Goal: Use online tool/utility: Utilize a website feature to perform a specific function

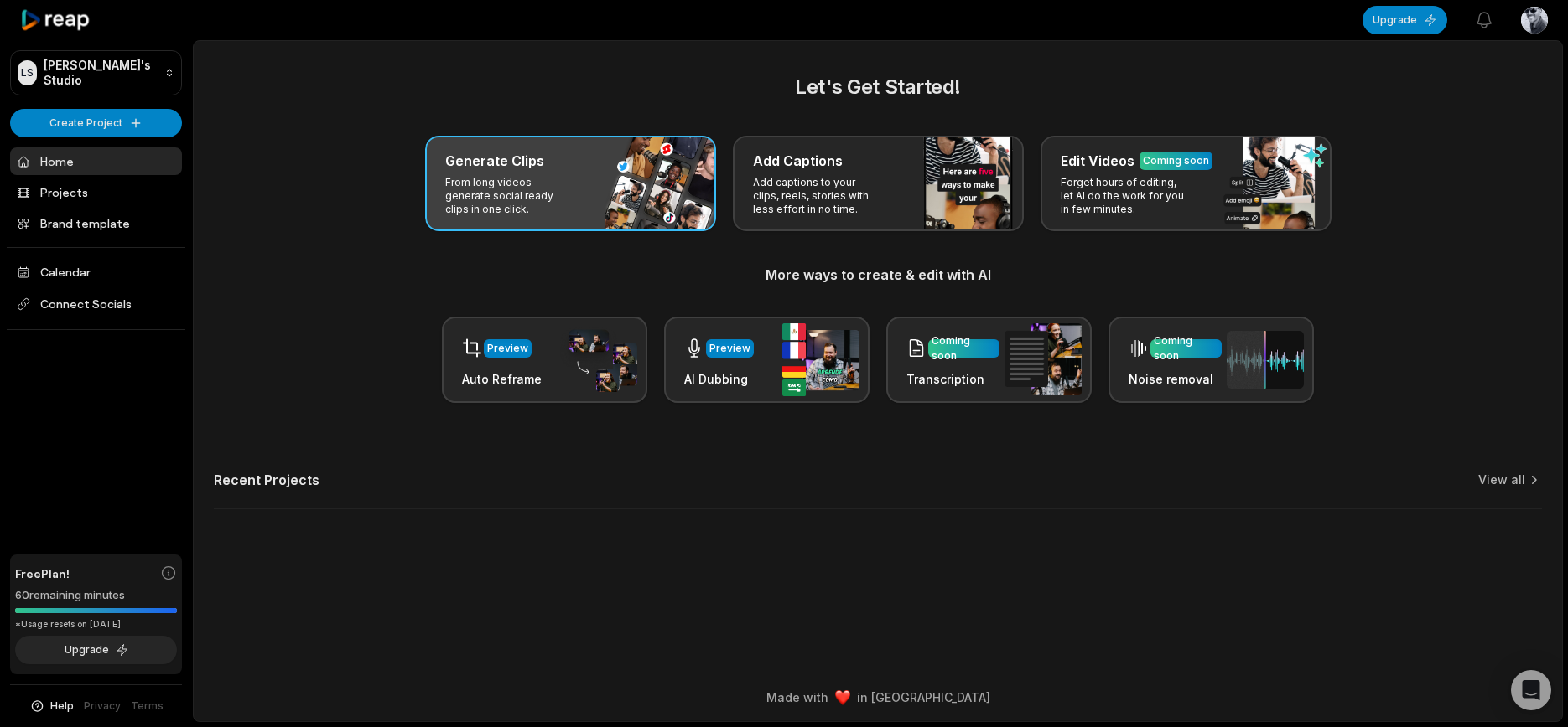
click at [453, 204] on p "From long videos generate social ready clips in one click." at bounding box center [510, 195] width 130 height 41
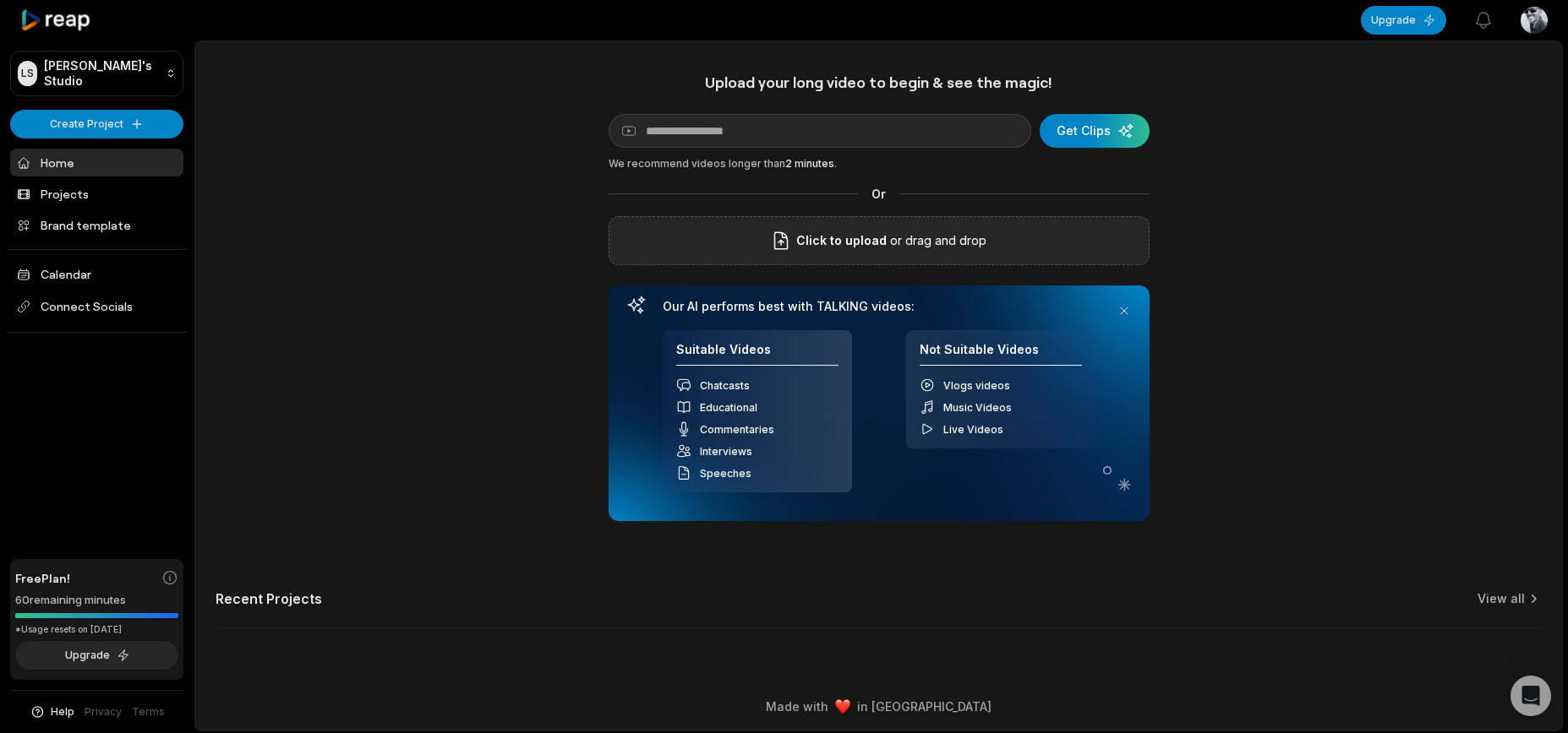
click at [880, 258] on div "Click to upload or drag and drop" at bounding box center [879, 240] width 541 height 49
click at [1106, 138] on div "submit" at bounding box center [1094, 131] width 109 height 34
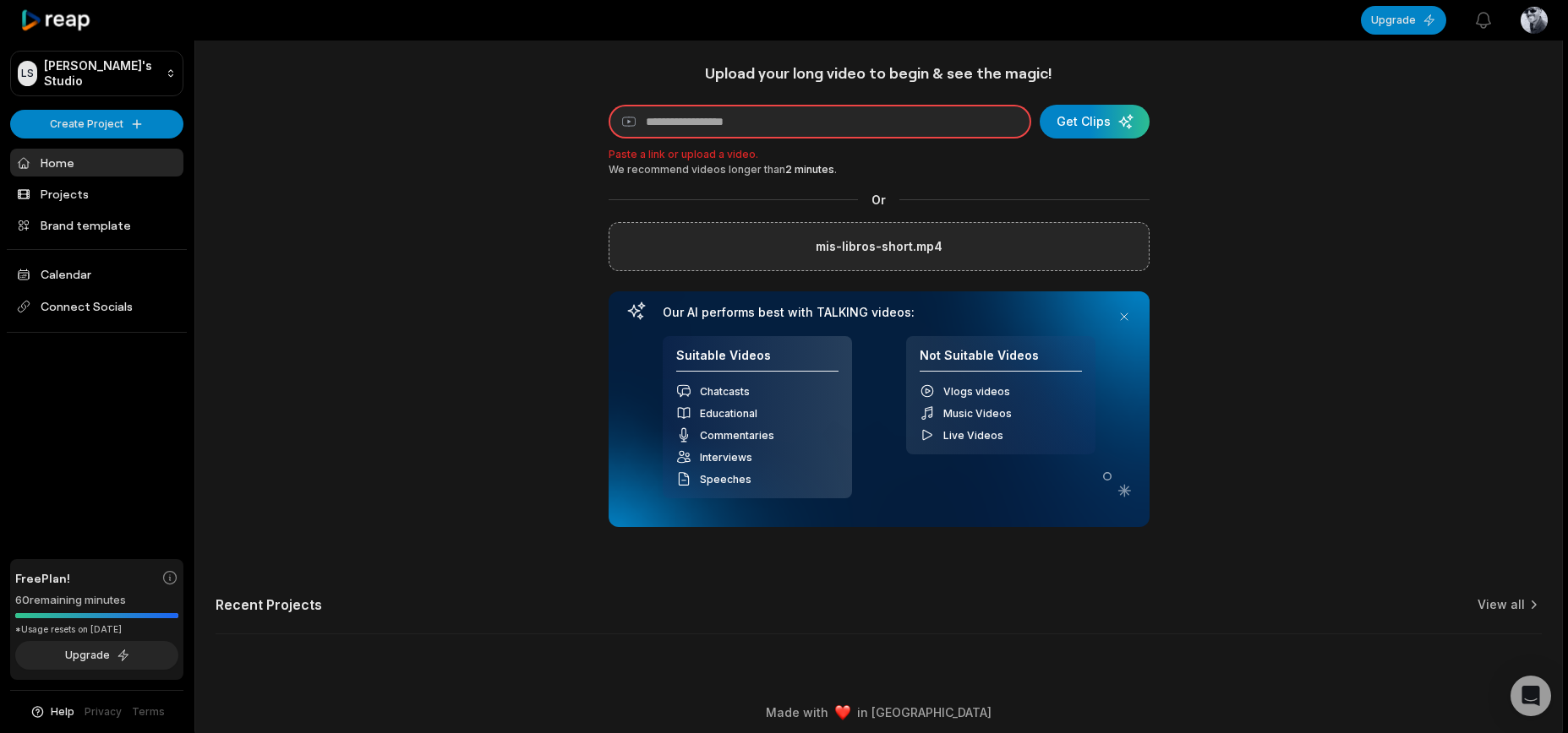
scroll to position [19, 0]
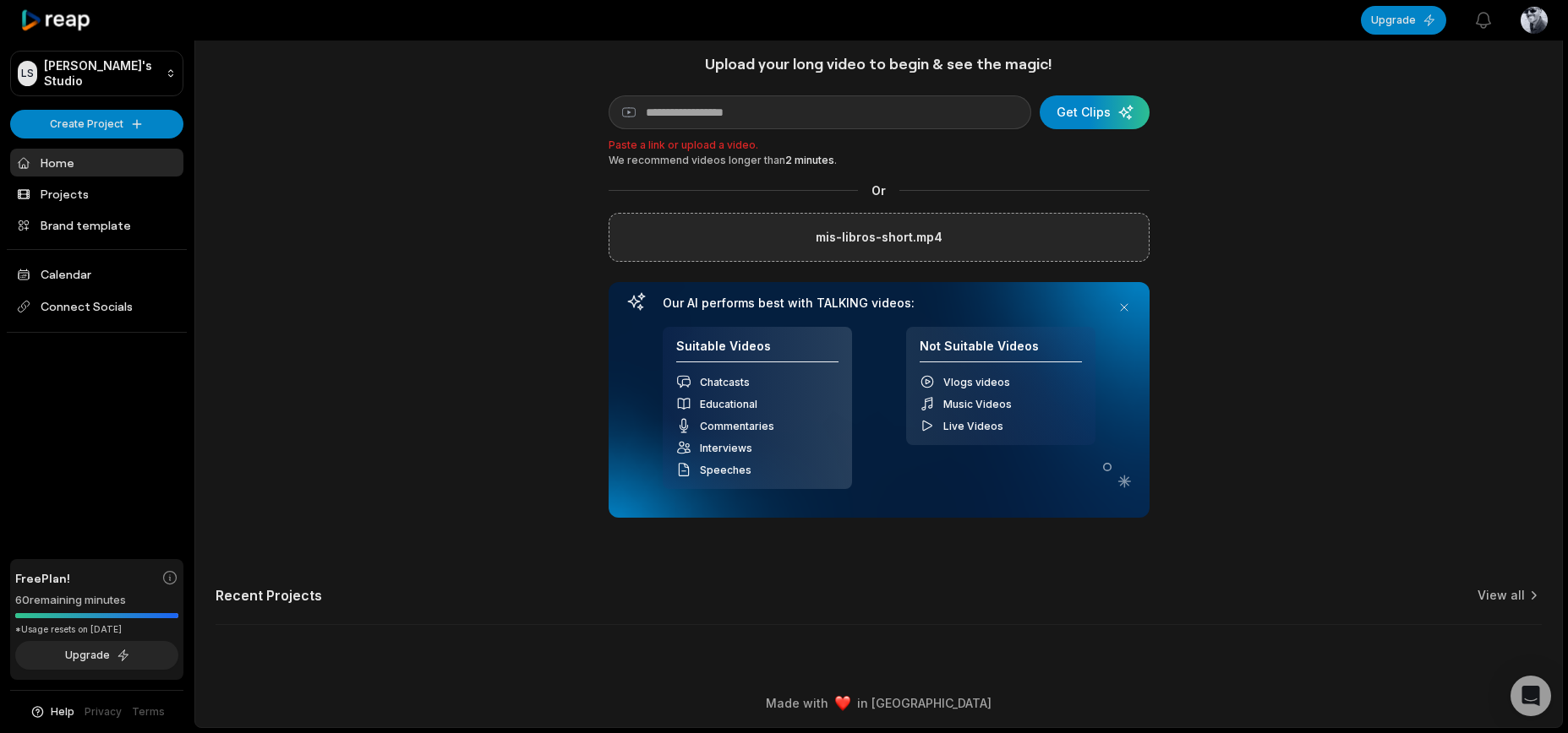
click at [940, 382] on div "Vlogs videos" at bounding box center [1001, 382] width 162 height 15
click at [1128, 307] on button at bounding box center [1123, 307] width 24 height 24
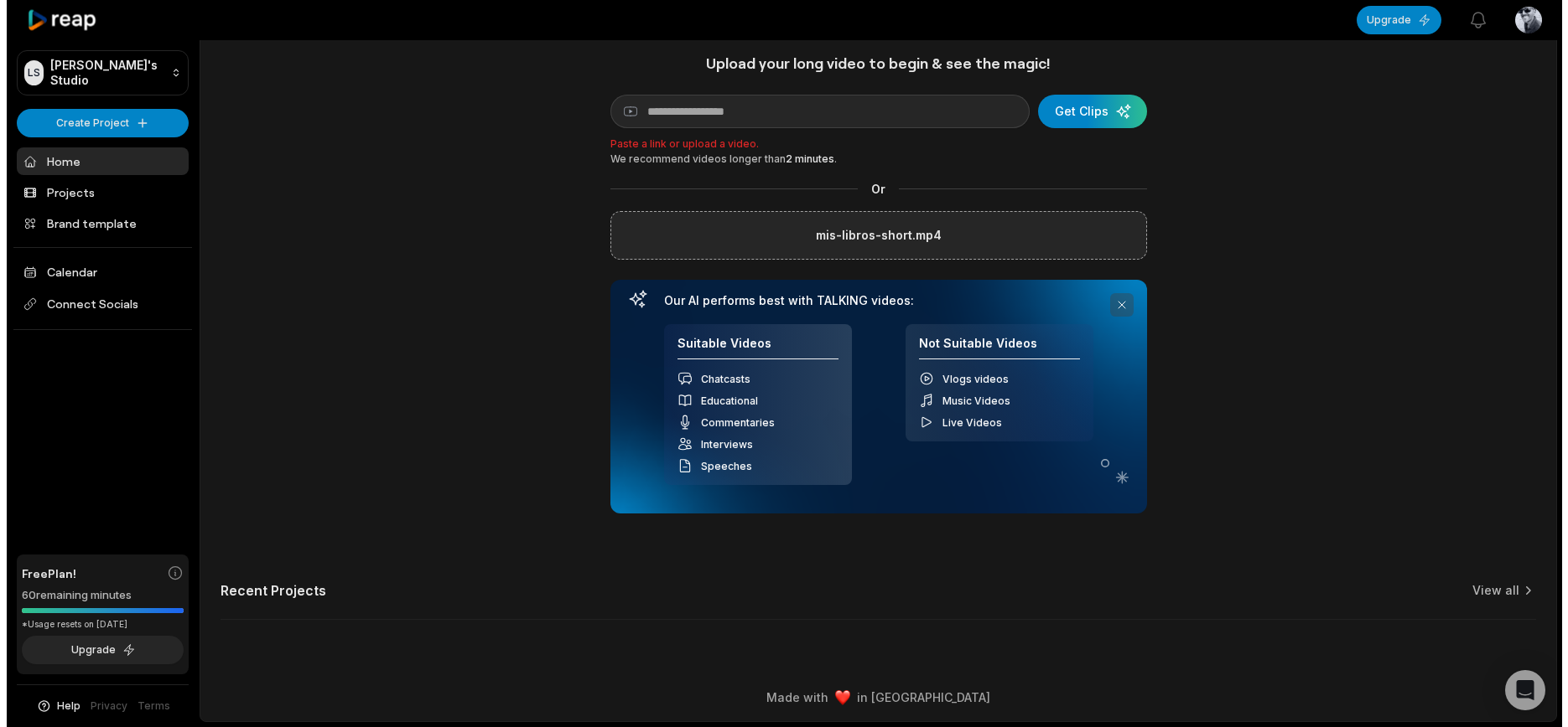
scroll to position [0, 0]
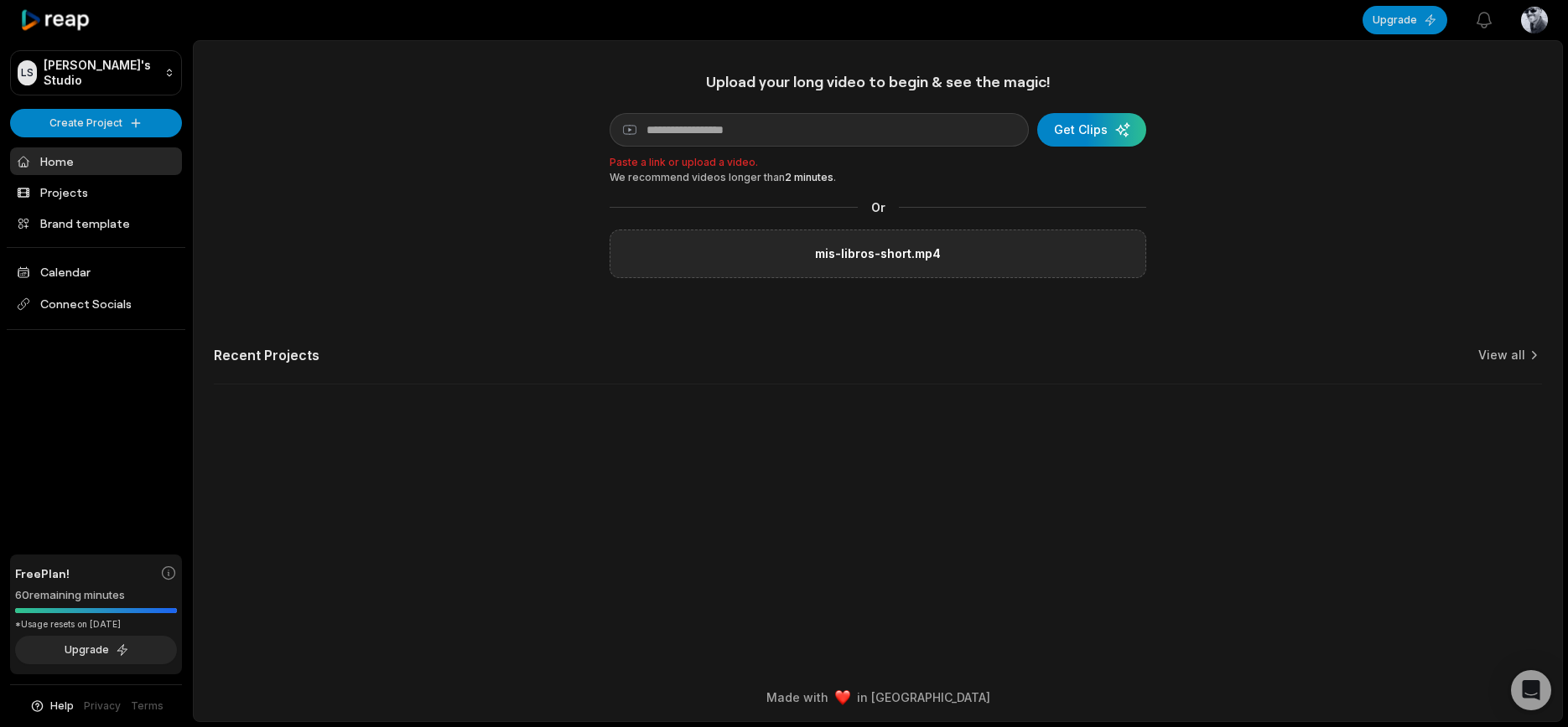
click at [944, 251] on div "mis-libros-short.mp4" at bounding box center [878, 253] width 537 height 48
click at [869, 240] on div "mis-libros-short.mp4" at bounding box center [878, 253] width 537 height 48
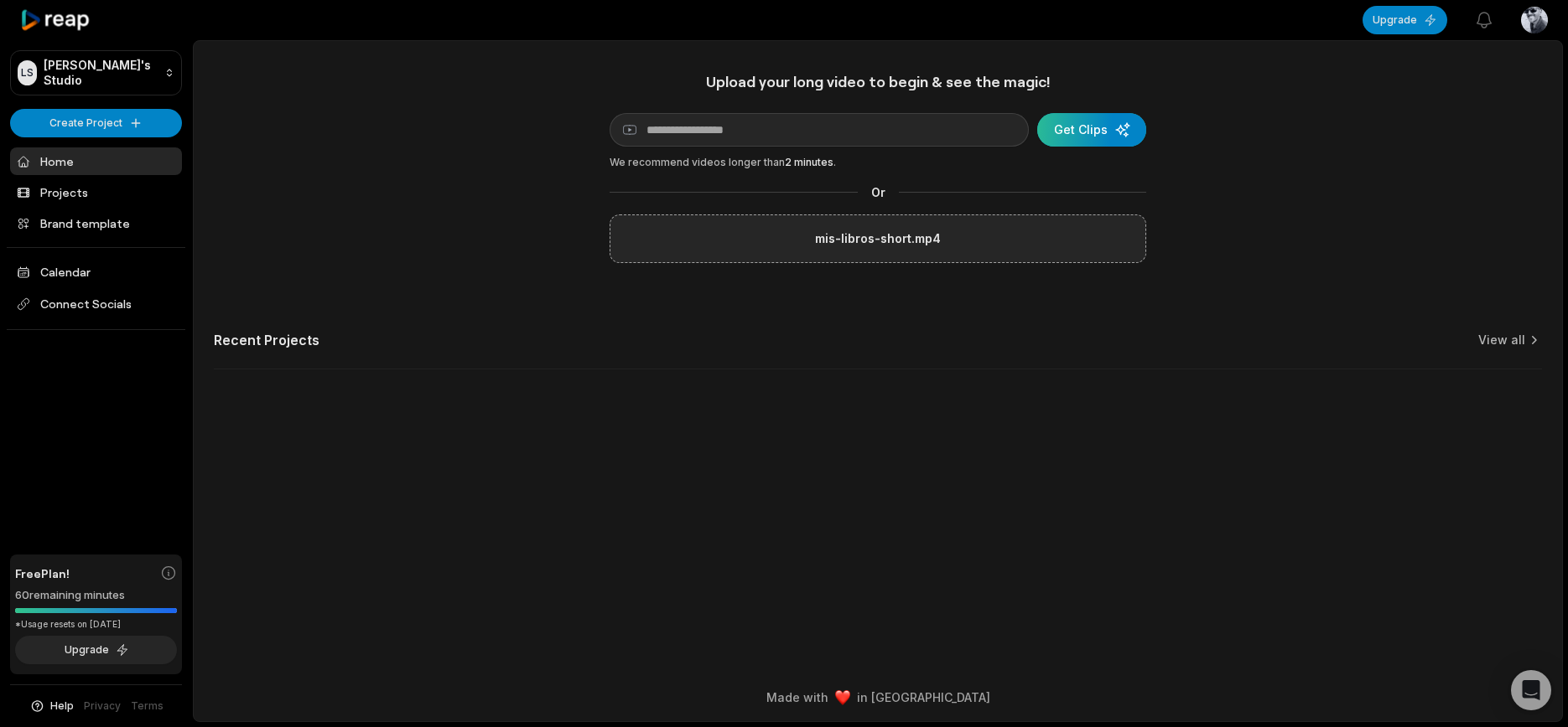
click at [1116, 134] on div "submit" at bounding box center [1091, 130] width 109 height 34
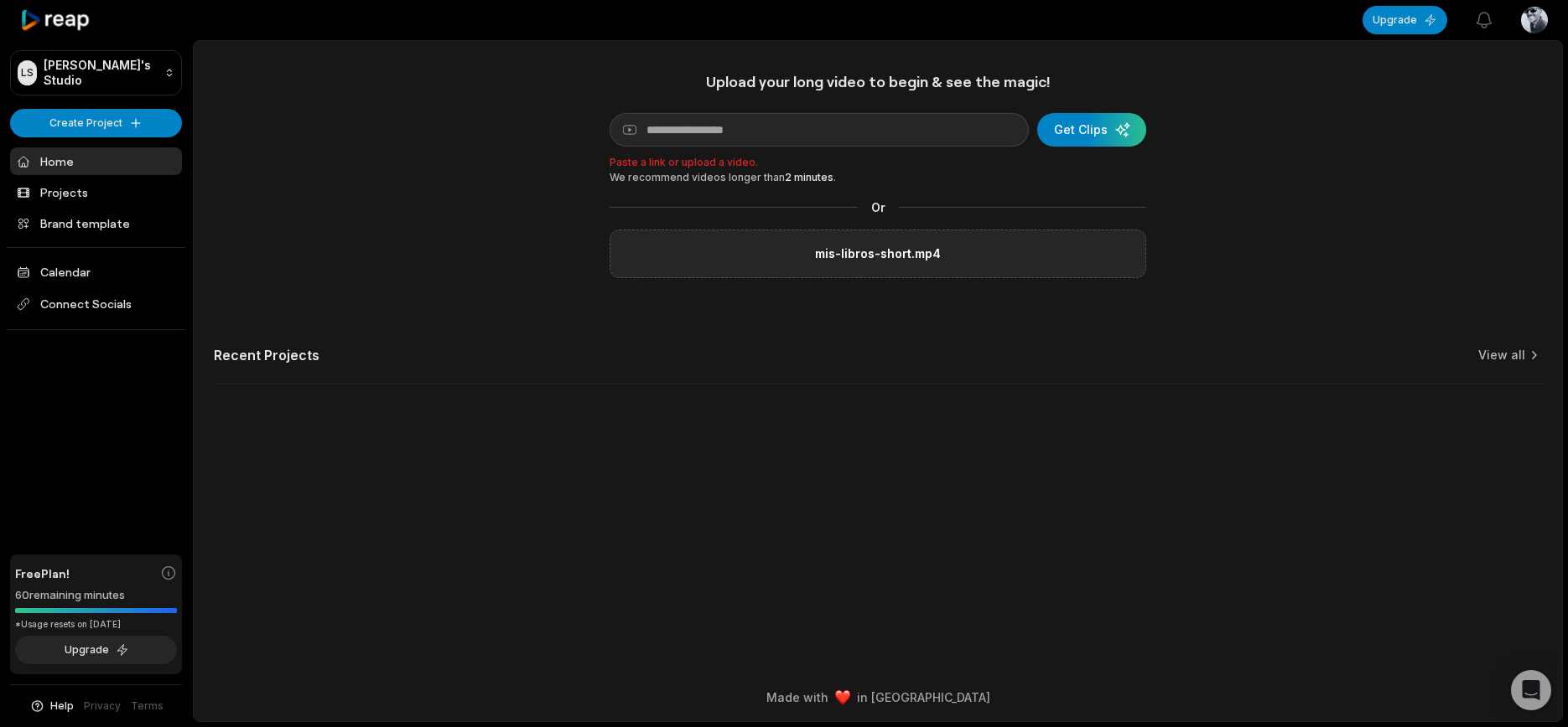
click at [959, 252] on div "mis-libros-short.mp4" at bounding box center [878, 253] width 537 height 48
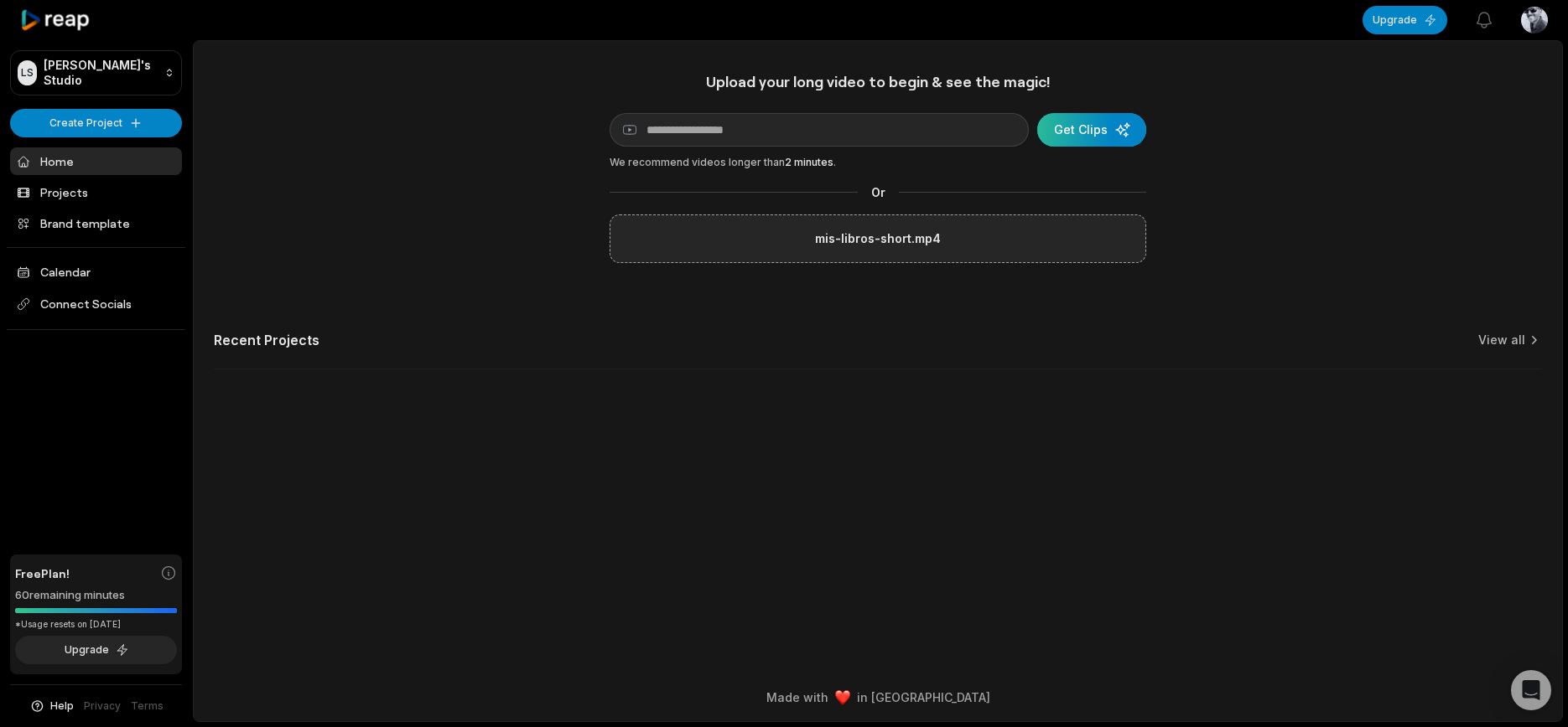
click at [1133, 124] on div "submit" at bounding box center [1091, 130] width 109 height 34
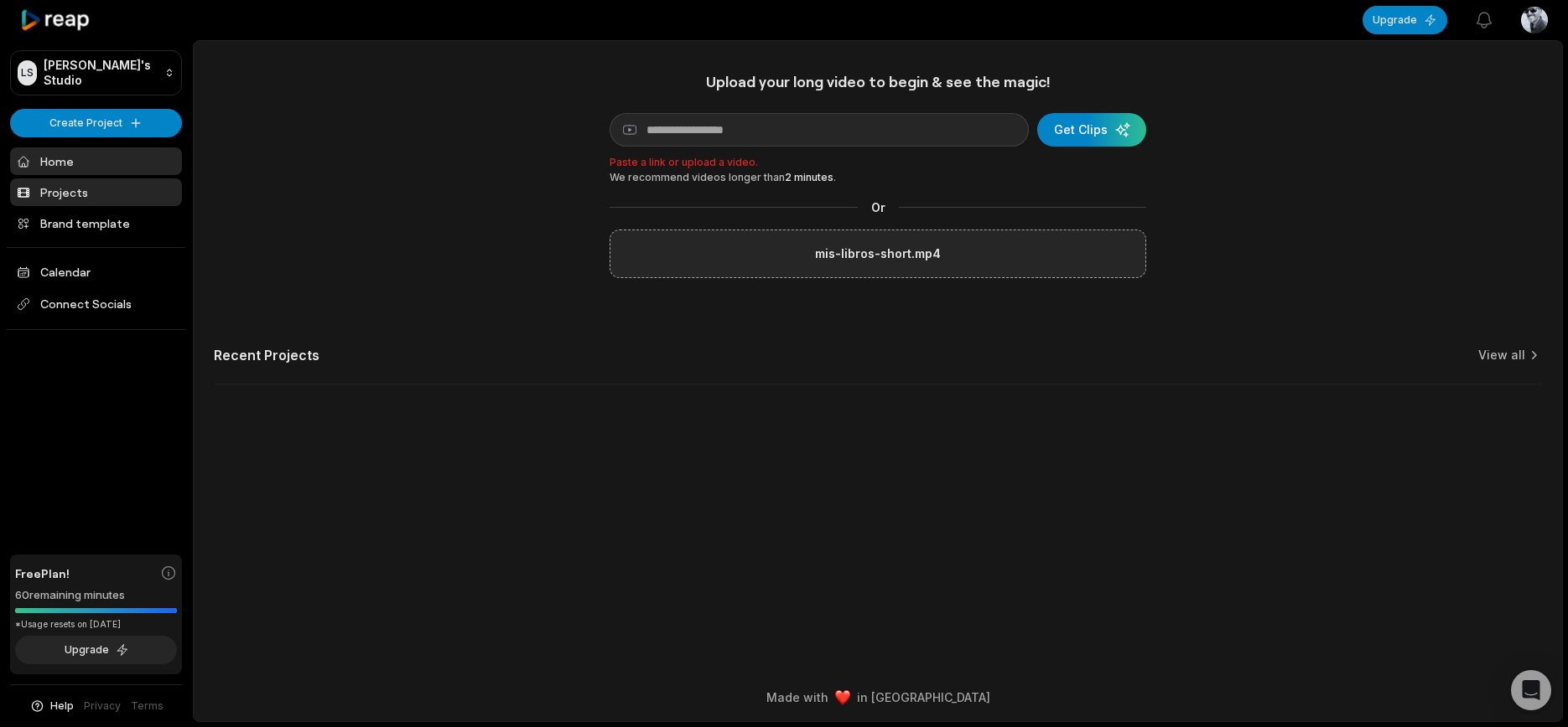
click at [114, 199] on link "Projects" at bounding box center [96, 192] width 172 height 27
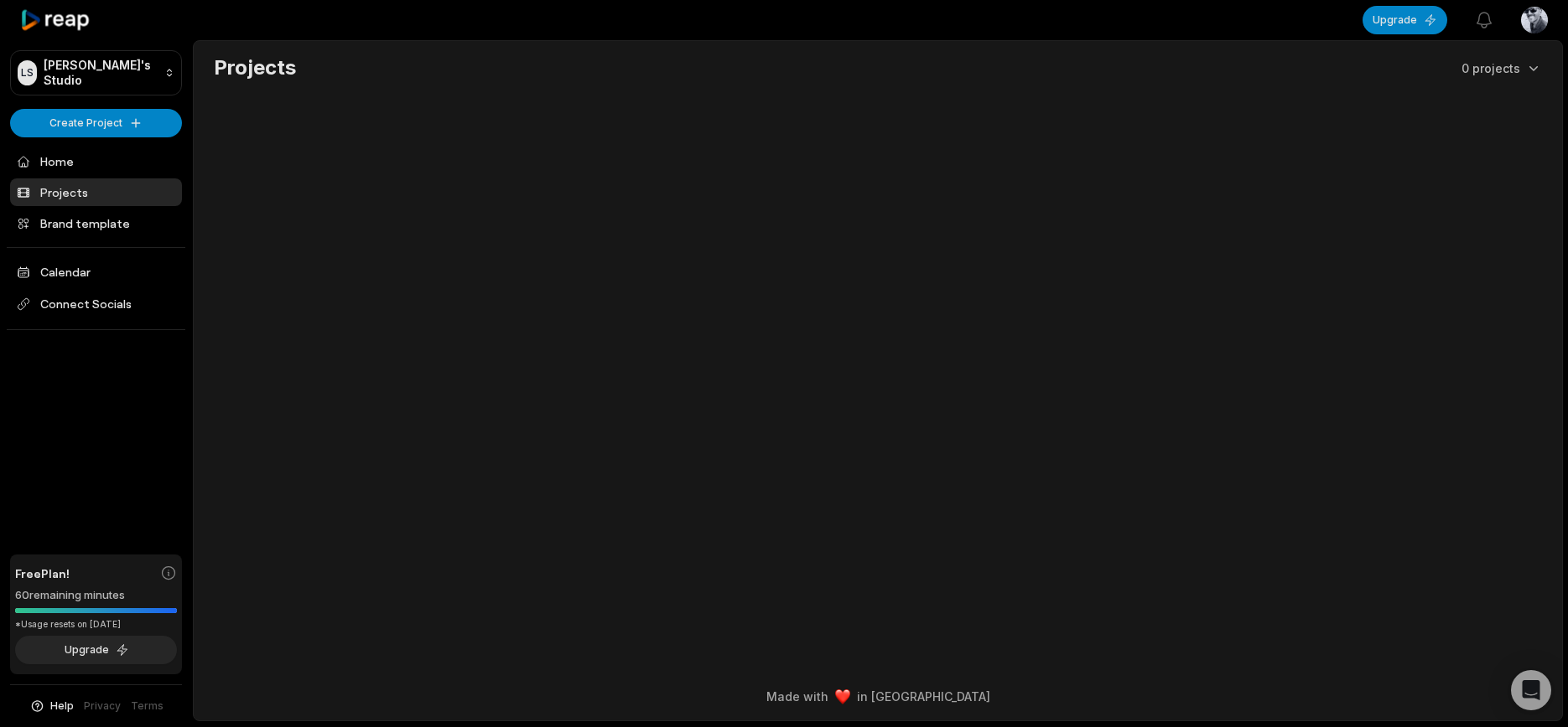
click at [101, 161] on link "Home" at bounding box center [96, 161] width 172 height 27
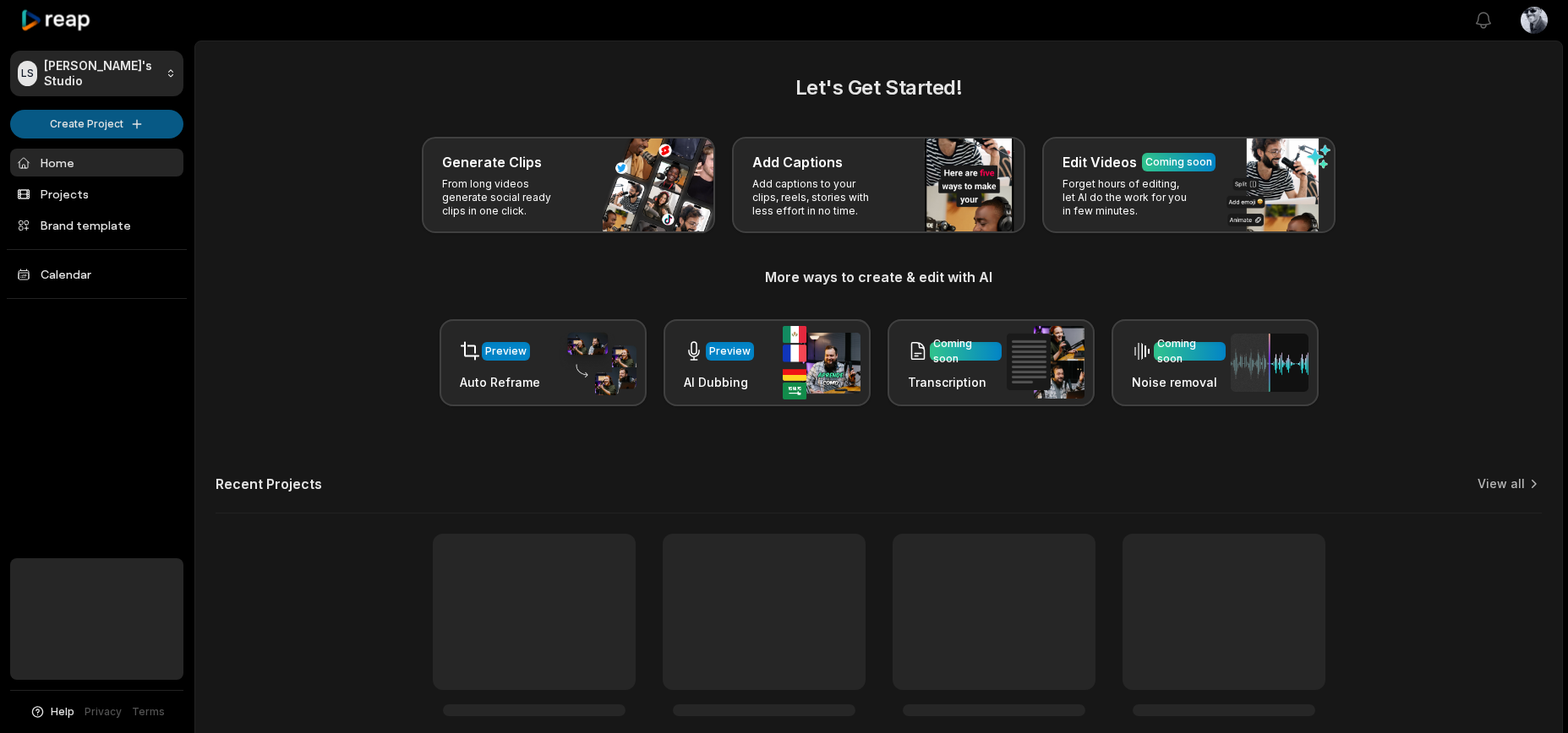
click at [105, 124] on html "[PERSON_NAME] Studio Create Project Home Projects Brand template Calendar Help …" at bounding box center [784, 366] width 1568 height 733
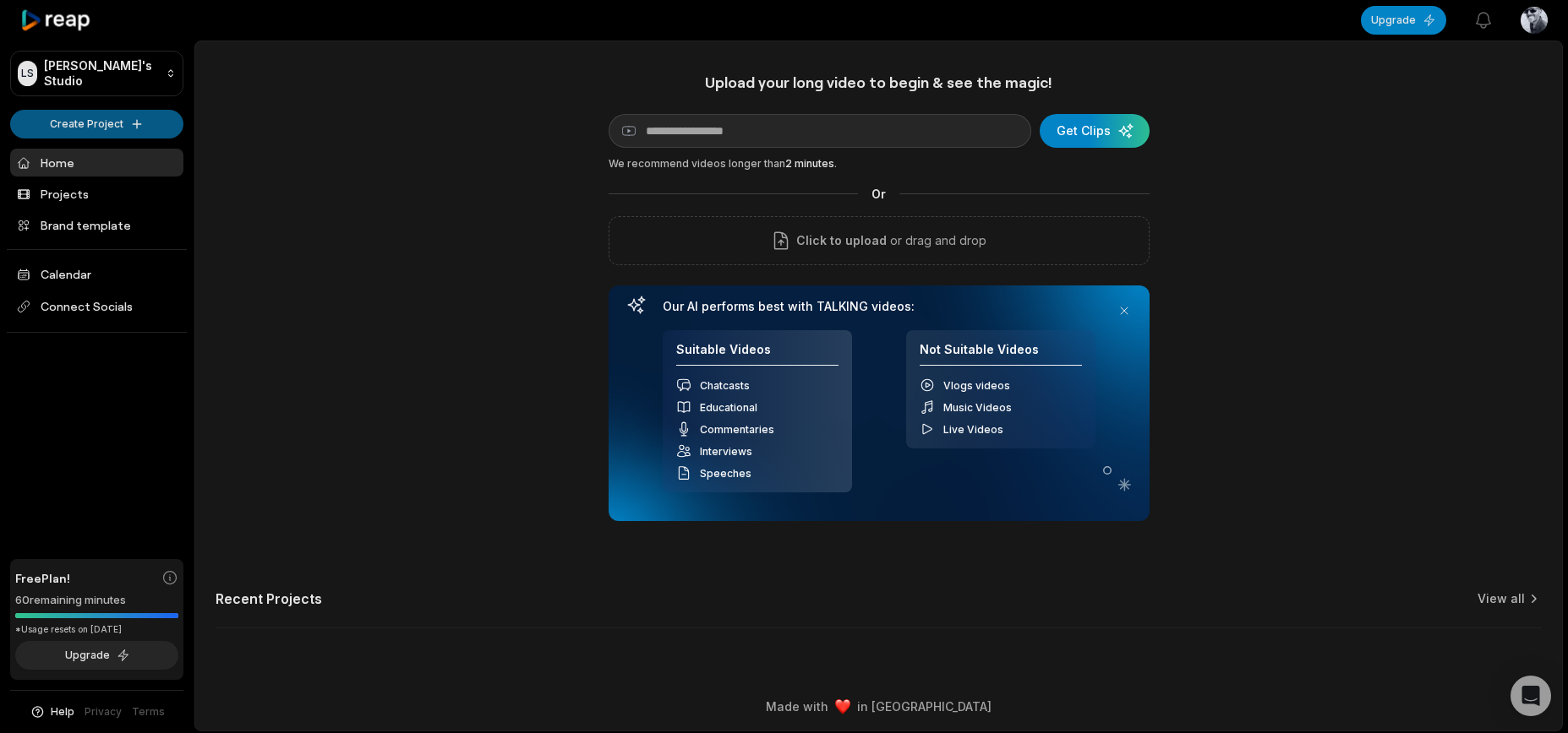
click at [111, 131] on html "LS Luca's Studio Create Project Home Projects Brand template Calendar Connect S…" at bounding box center [784, 366] width 1568 height 733
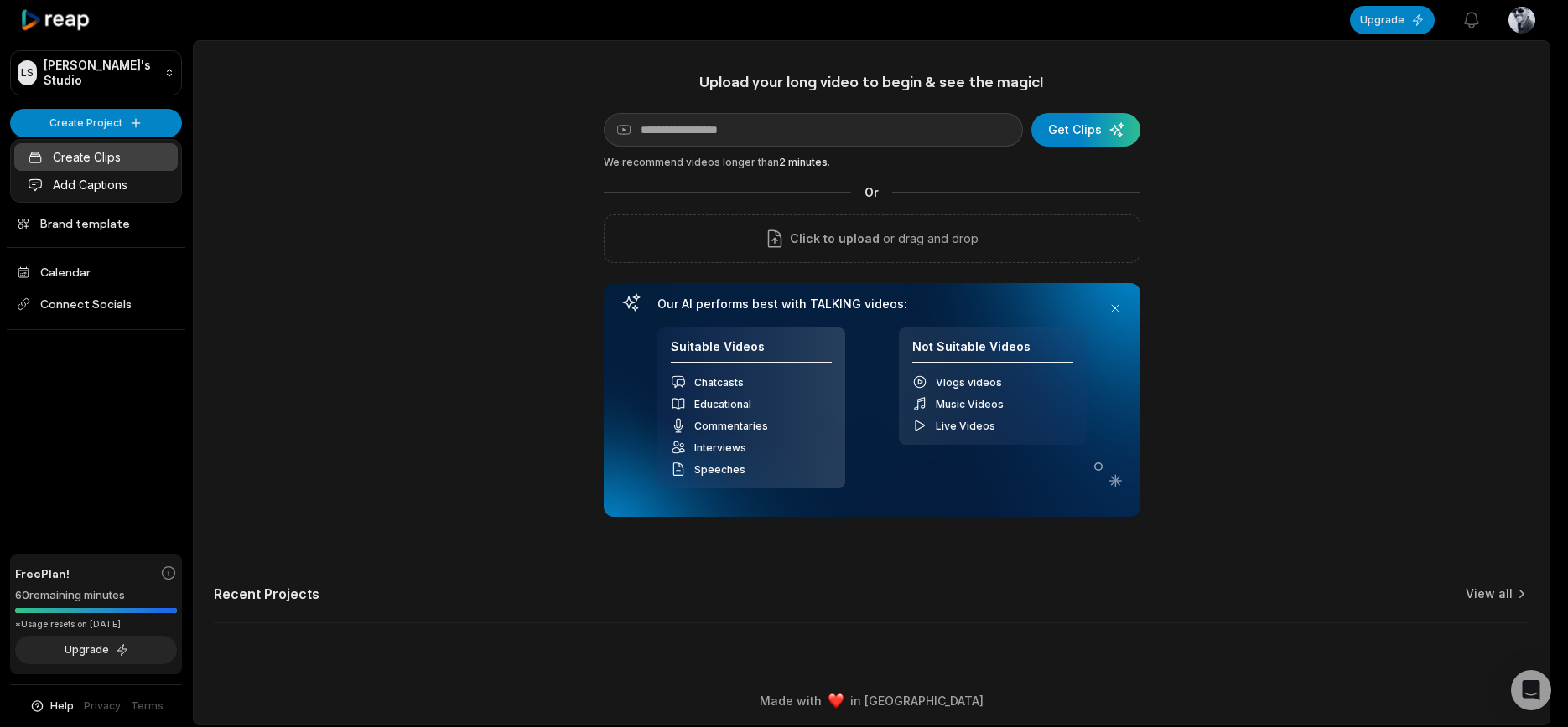
click at [102, 157] on link "Create Clips" at bounding box center [95, 157] width 163 height 27
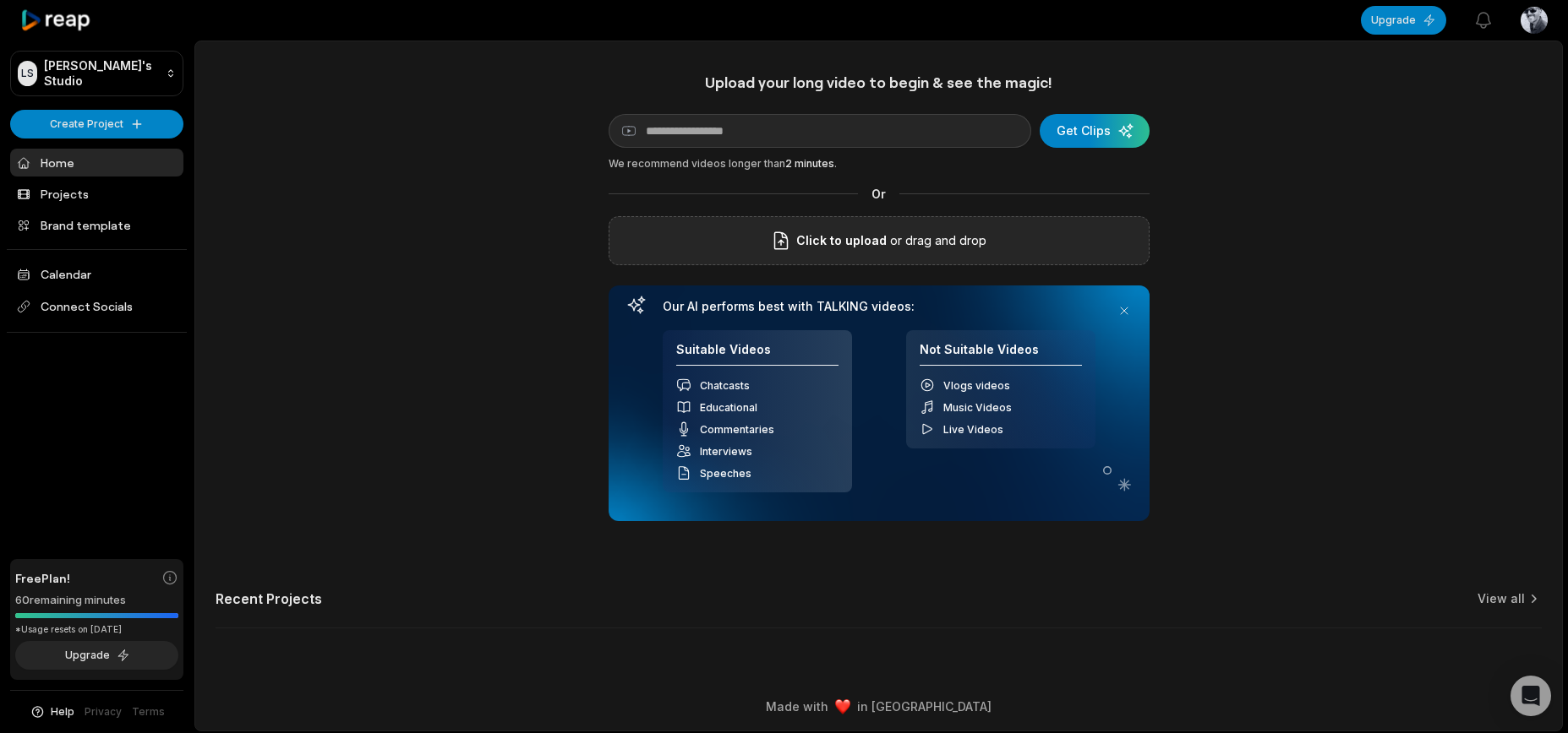
click at [906, 254] on div "Click to upload or drag and drop" at bounding box center [879, 240] width 541 height 49
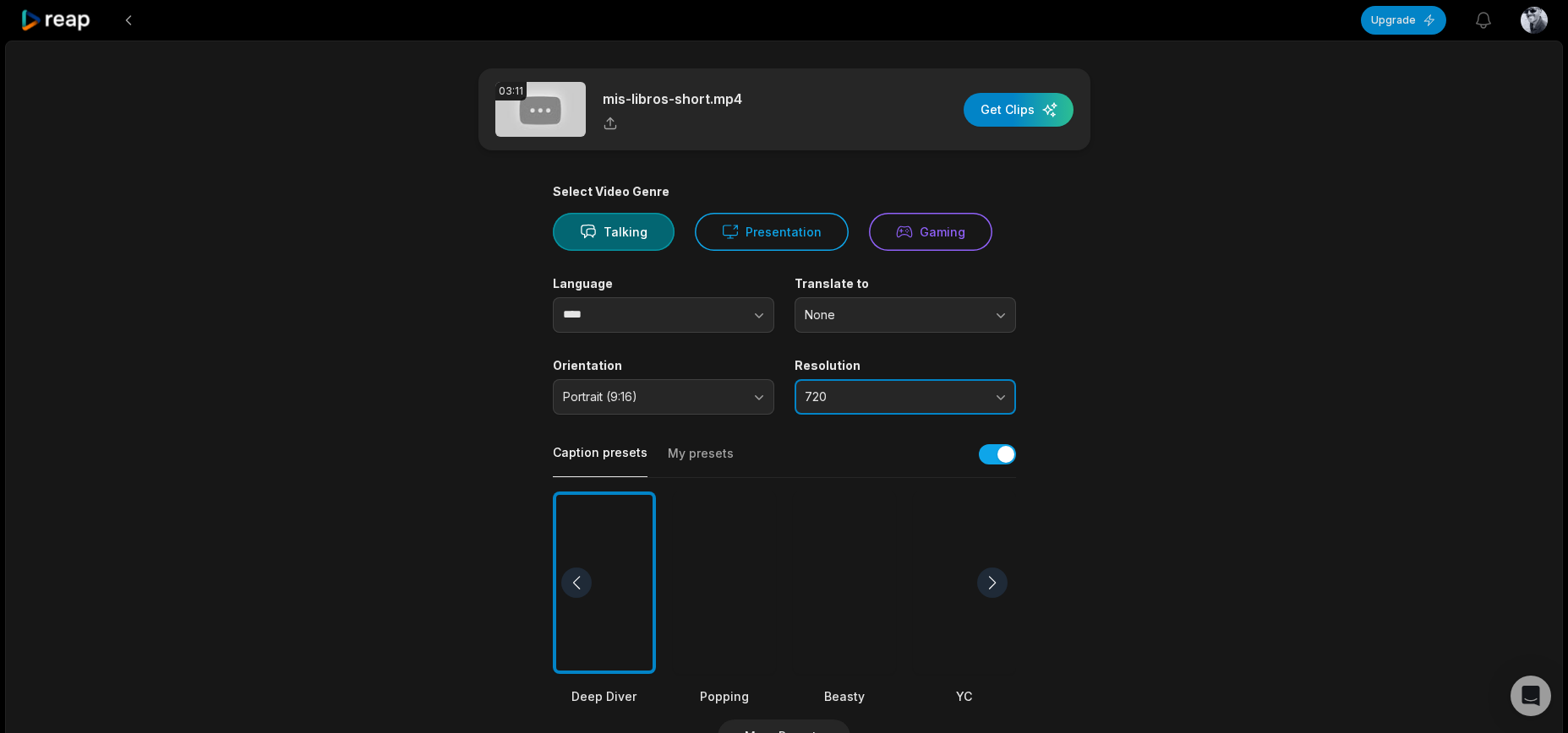
click at [883, 389] on span "720" at bounding box center [893, 397] width 177 height 15
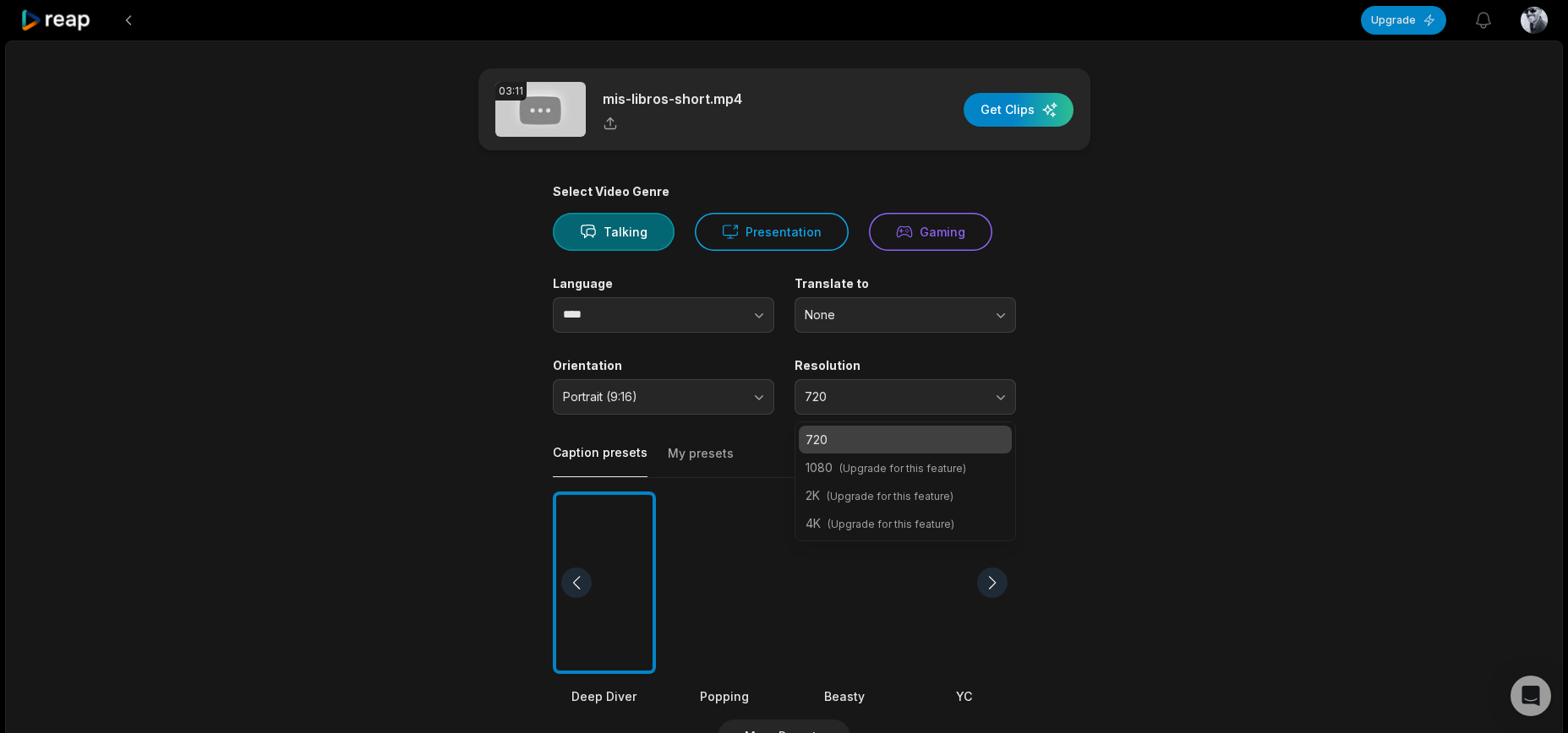
click at [902, 469] on span "(Upgrade for this feature)" at bounding box center [902, 468] width 127 height 12
click at [1081, 411] on main "03:11 mis-libros-short.mp4 Get Clips Select Video Genre Talking Presentation Ga…" at bounding box center [784, 582] width 818 height 1027
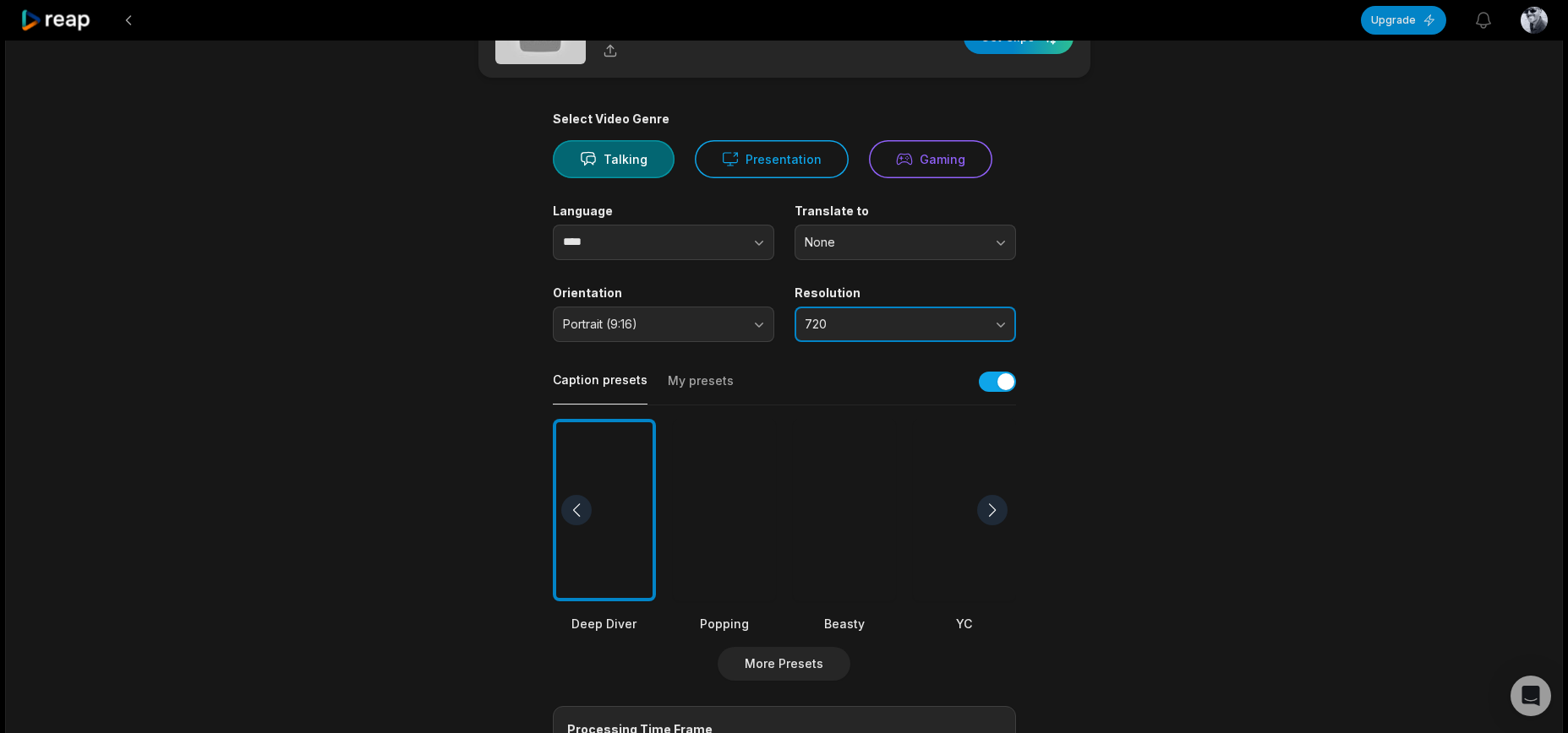
scroll to position [79, 0]
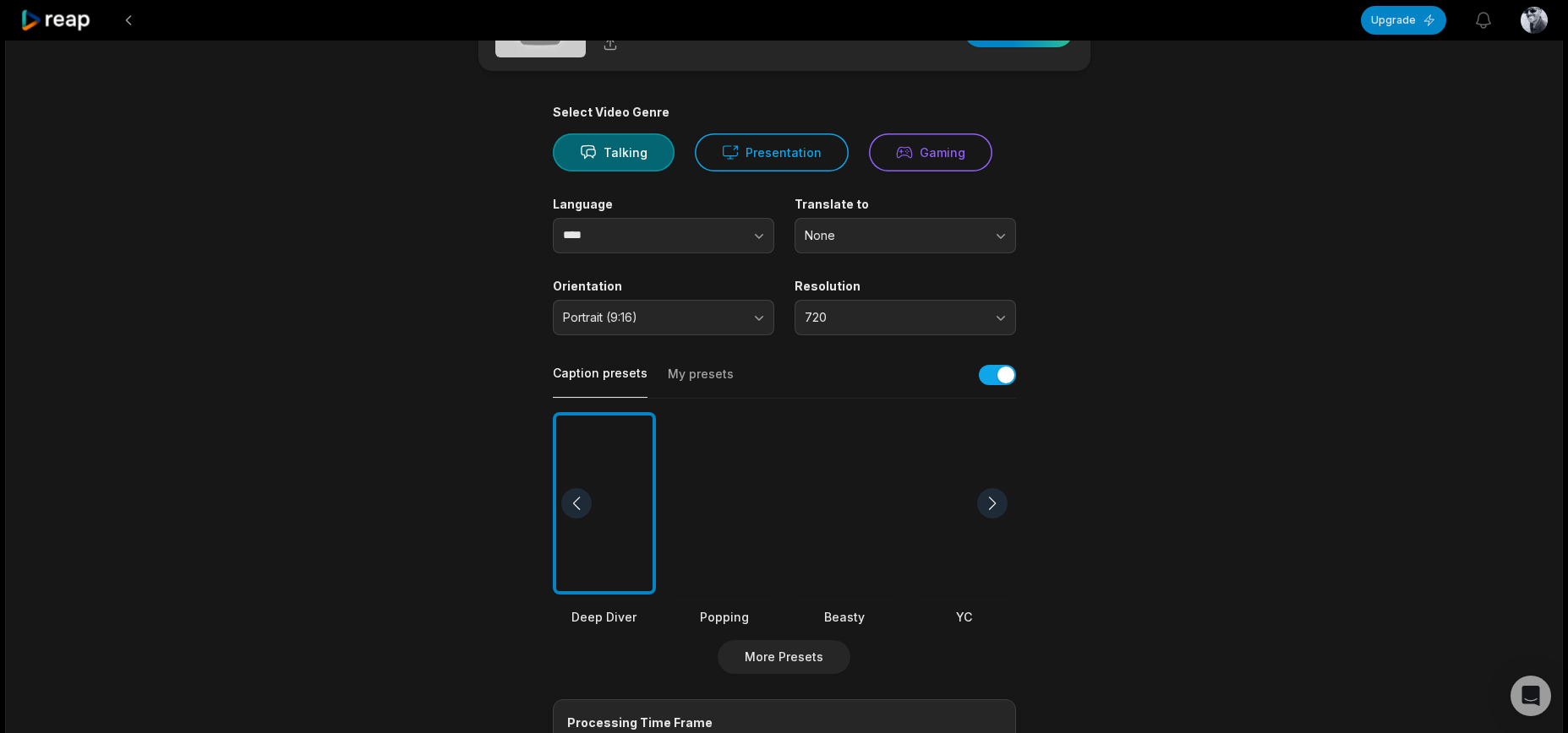
click at [997, 510] on div at bounding box center [992, 504] width 30 height 30
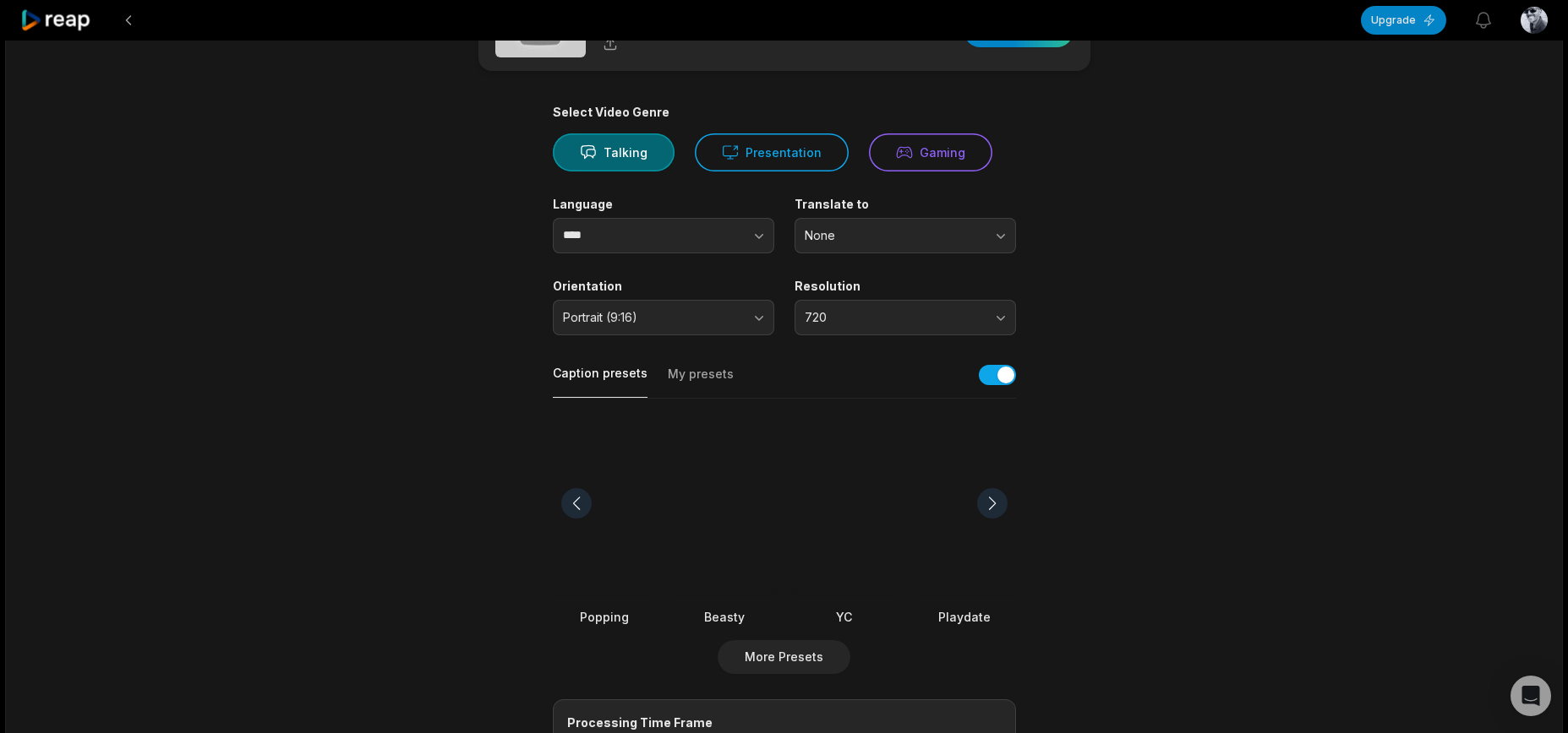
click at [997, 510] on div at bounding box center [992, 504] width 30 height 30
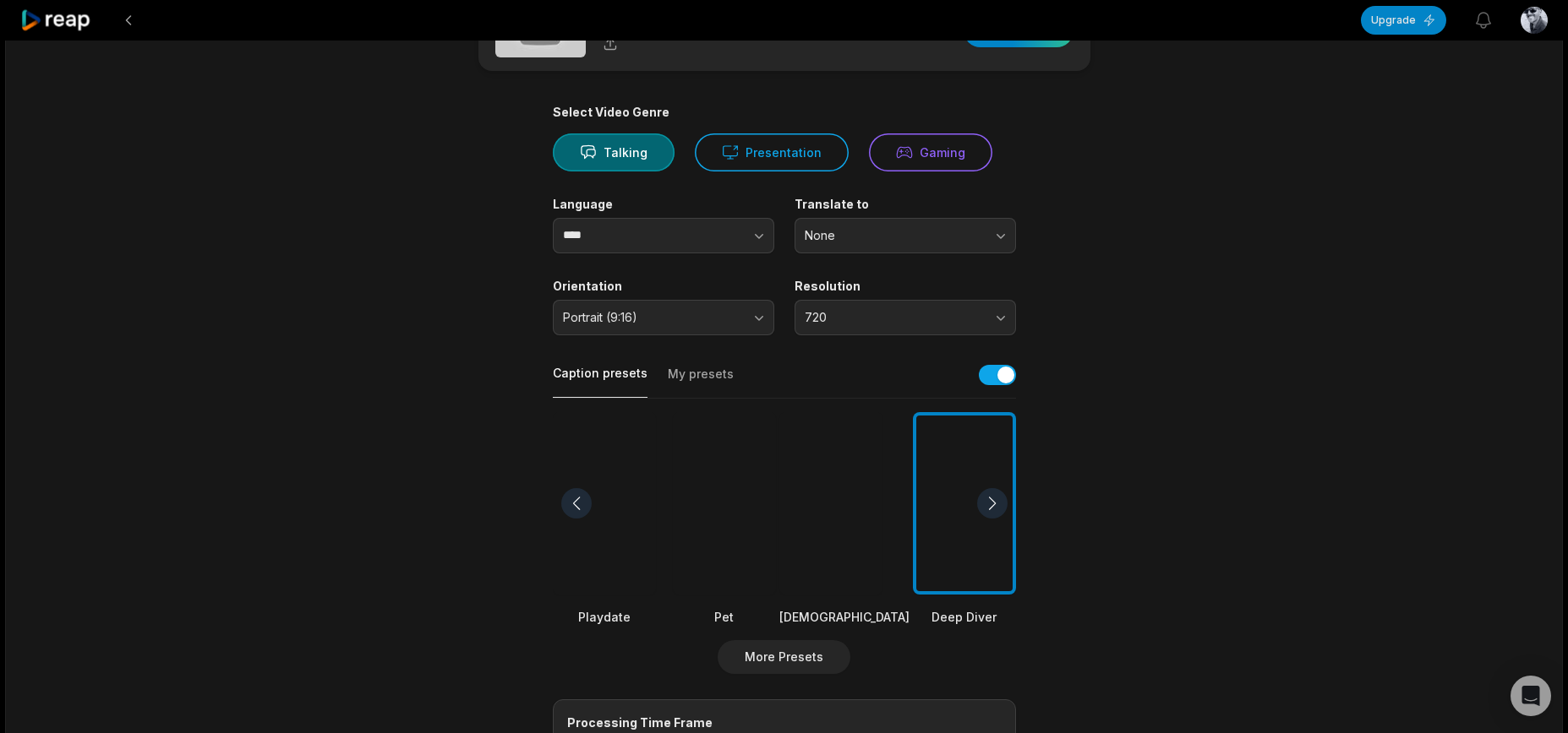
click at [831, 552] on div at bounding box center [844, 504] width 130 height 184
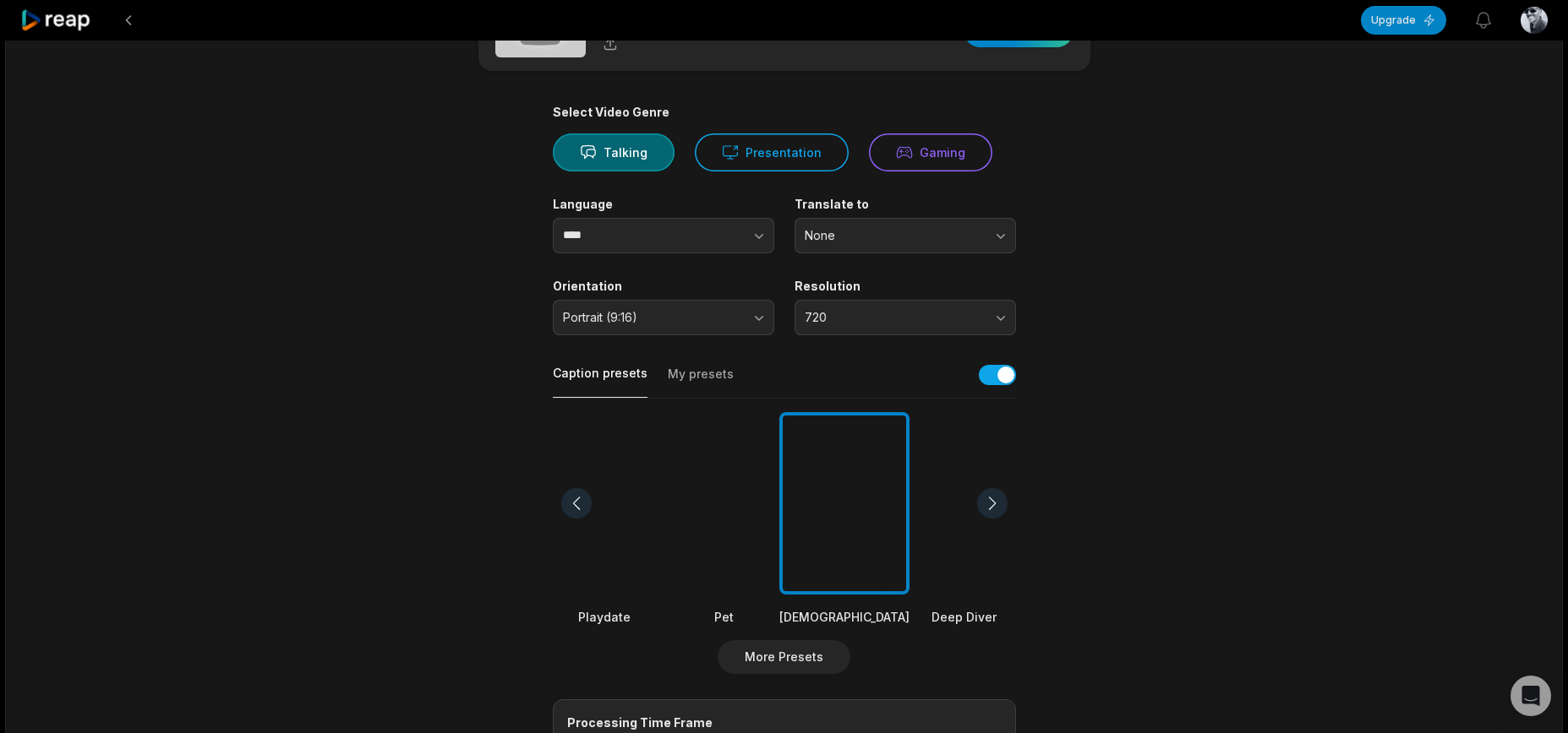
click at [986, 507] on div at bounding box center [992, 504] width 30 height 30
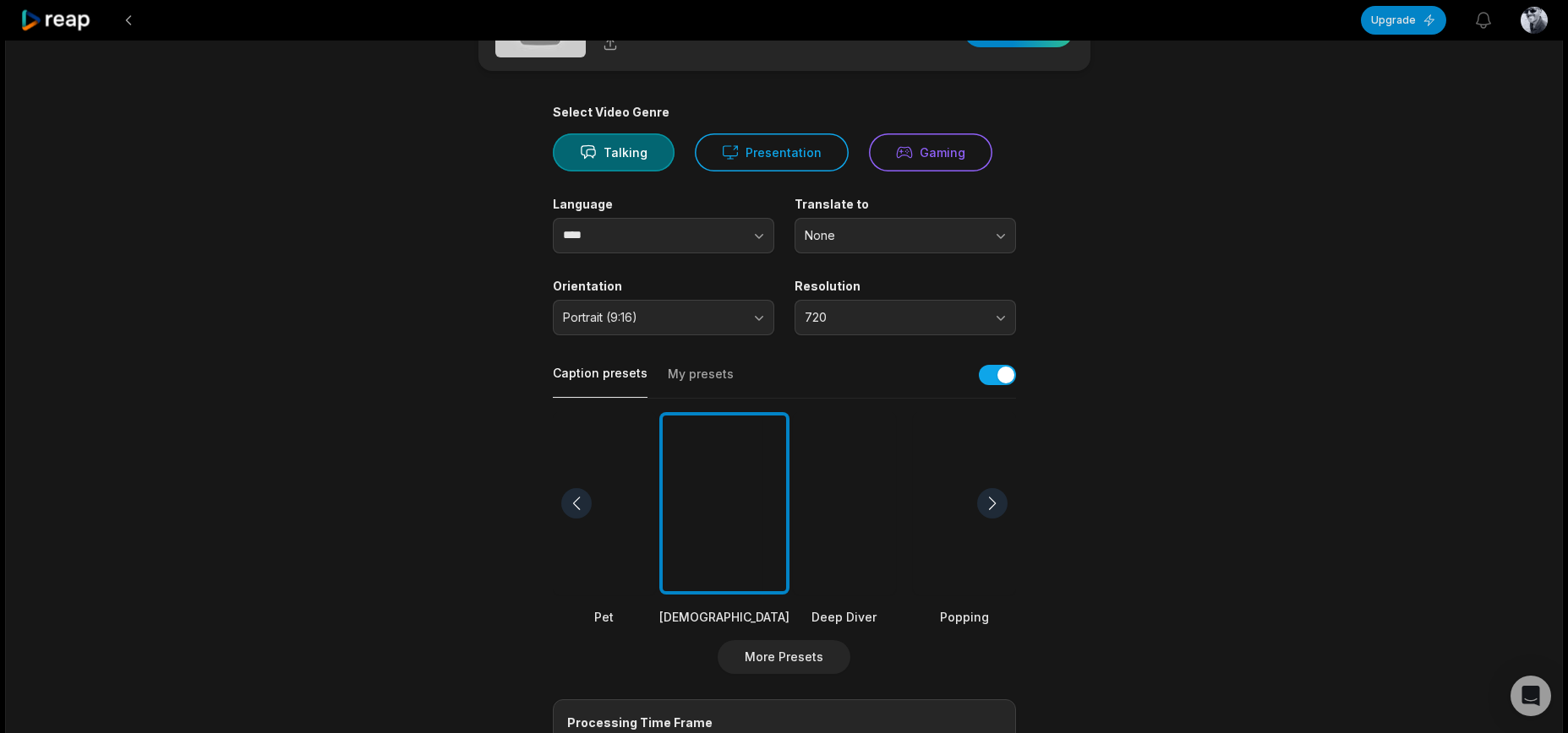
click at [986, 507] on div at bounding box center [992, 504] width 30 height 30
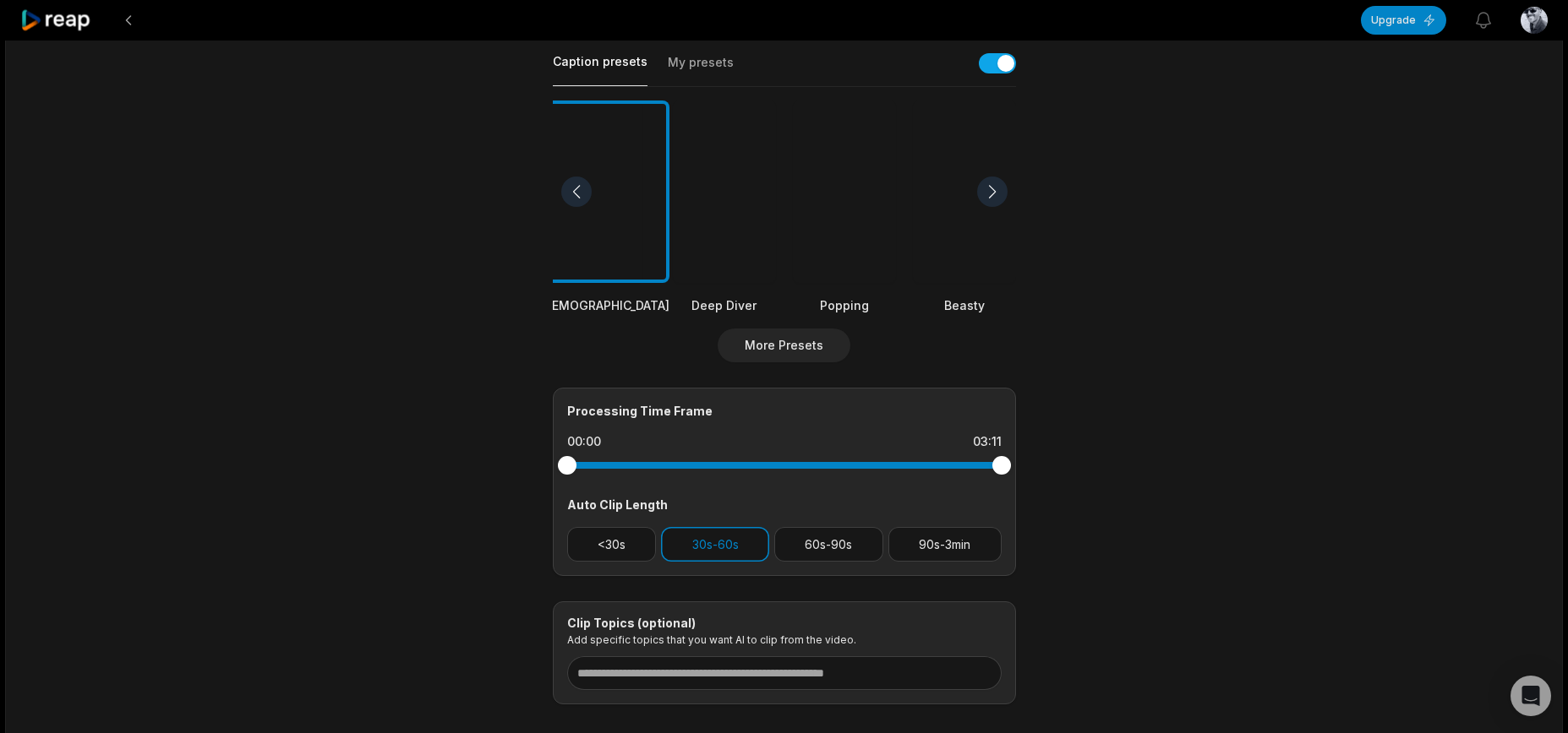
scroll to position [0, 0]
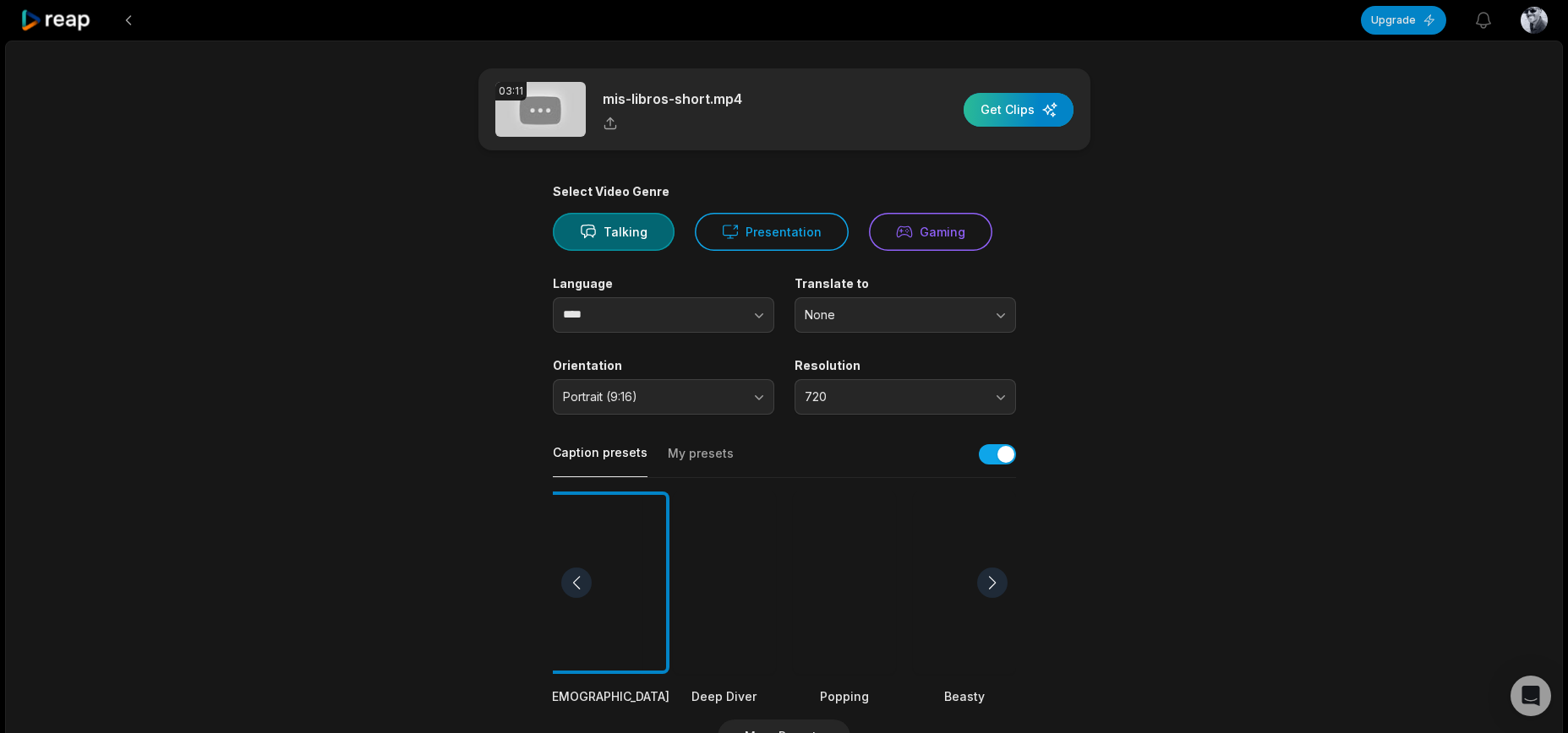
click at [1028, 101] on div "button" at bounding box center [1018, 110] width 109 height 34
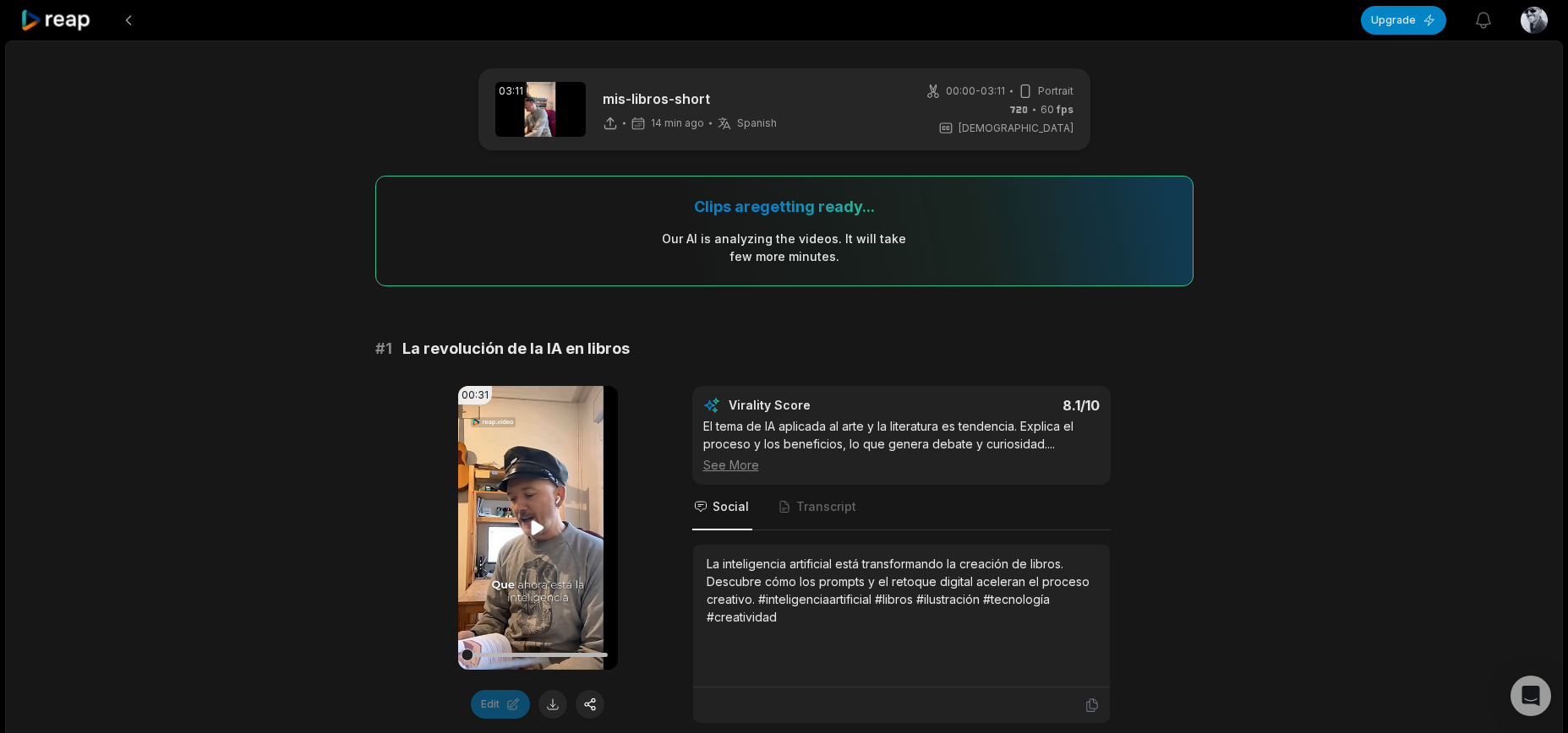
click at [546, 525] on icon at bounding box center [537, 527] width 20 height 20
click at [755, 466] on div "See More" at bounding box center [901, 465] width 396 height 18
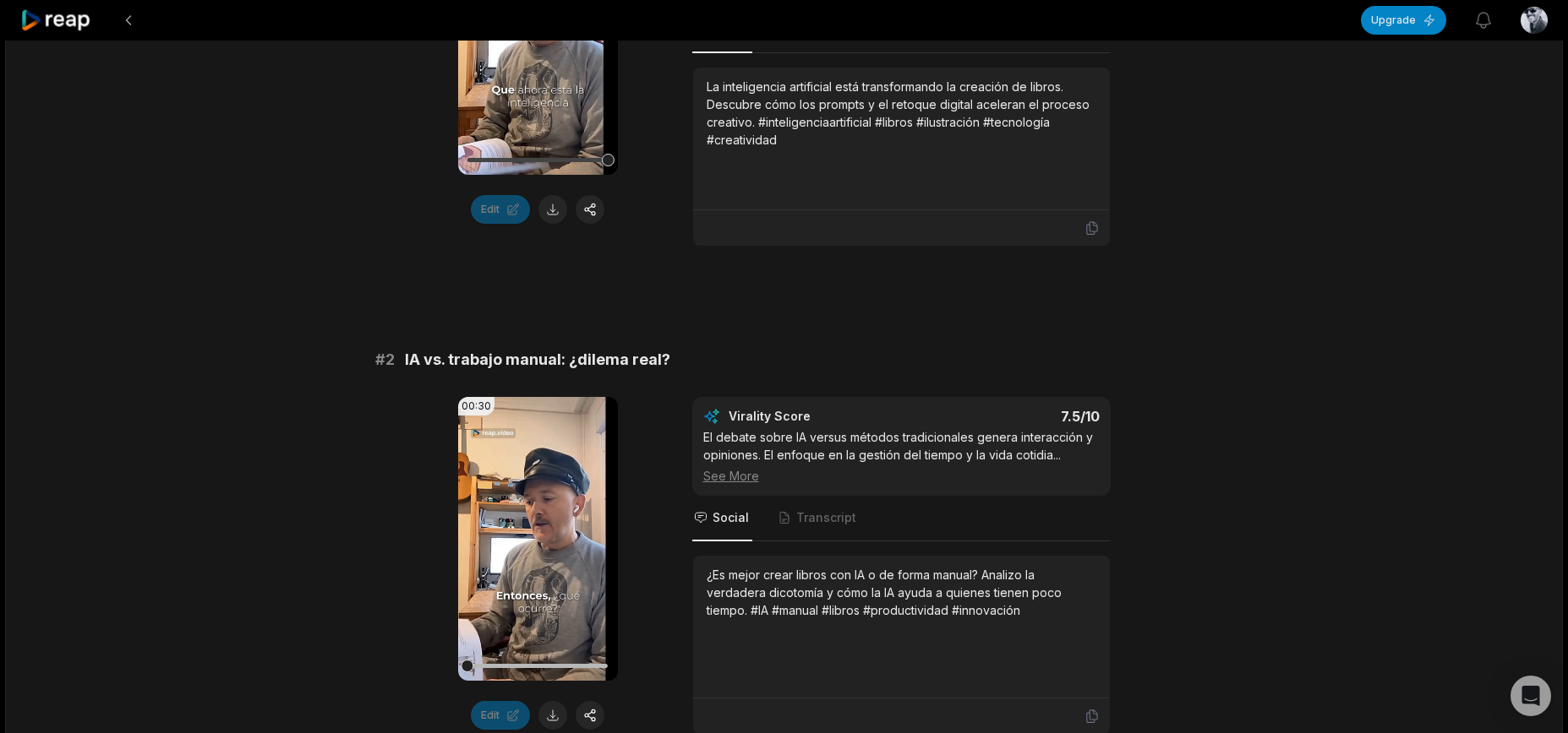
scroll to position [511, 0]
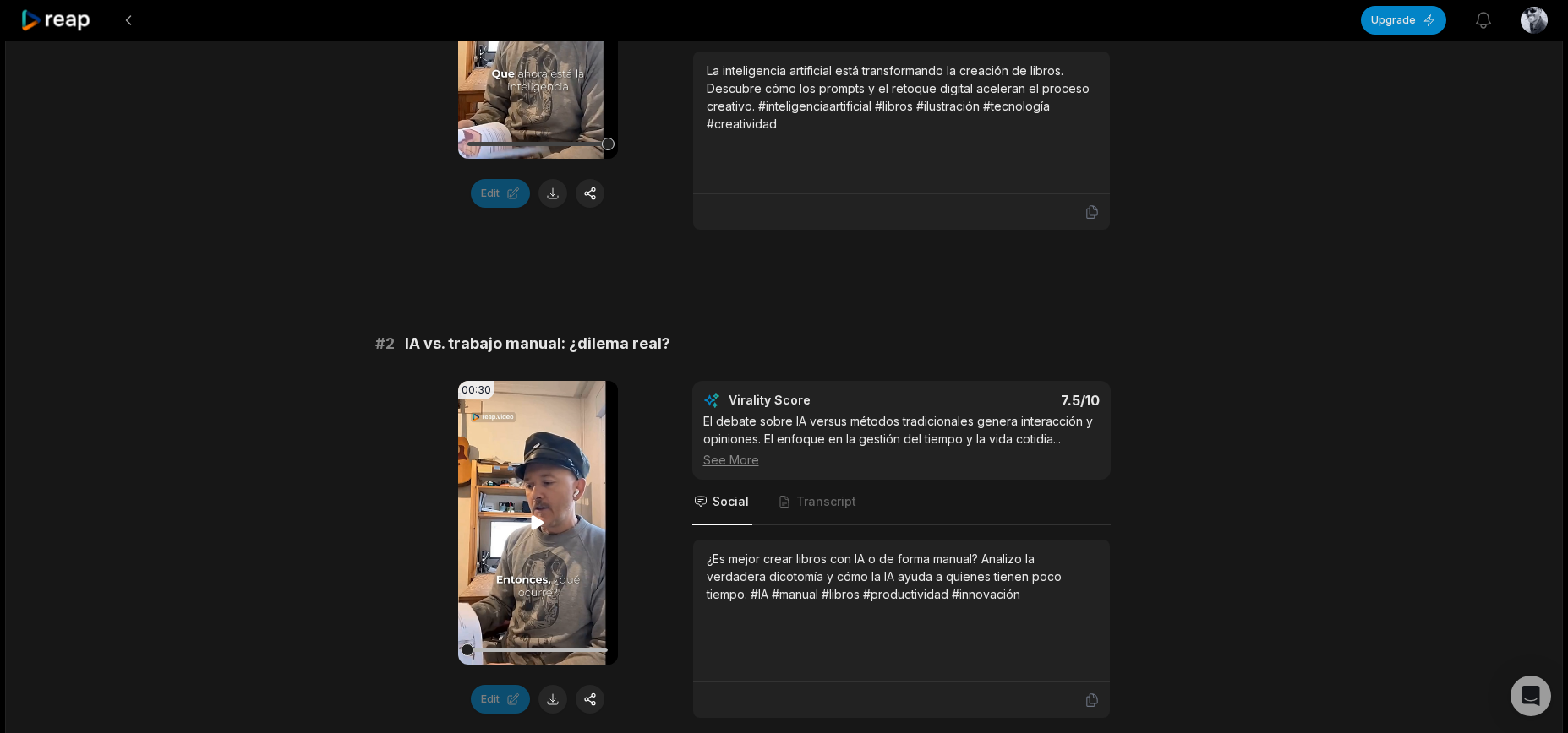
click at [531, 523] on icon at bounding box center [537, 523] width 12 height 14
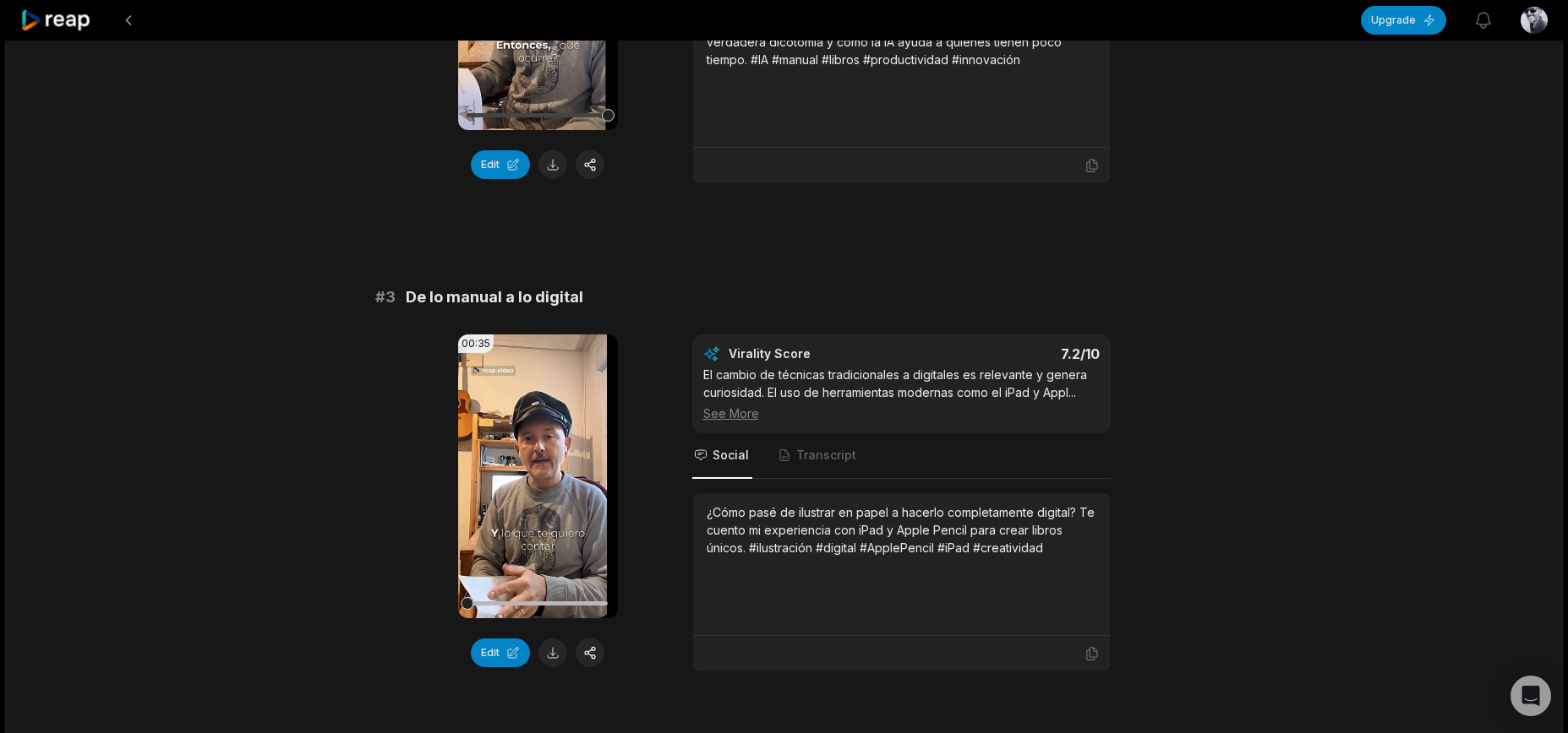
scroll to position [982, 0]
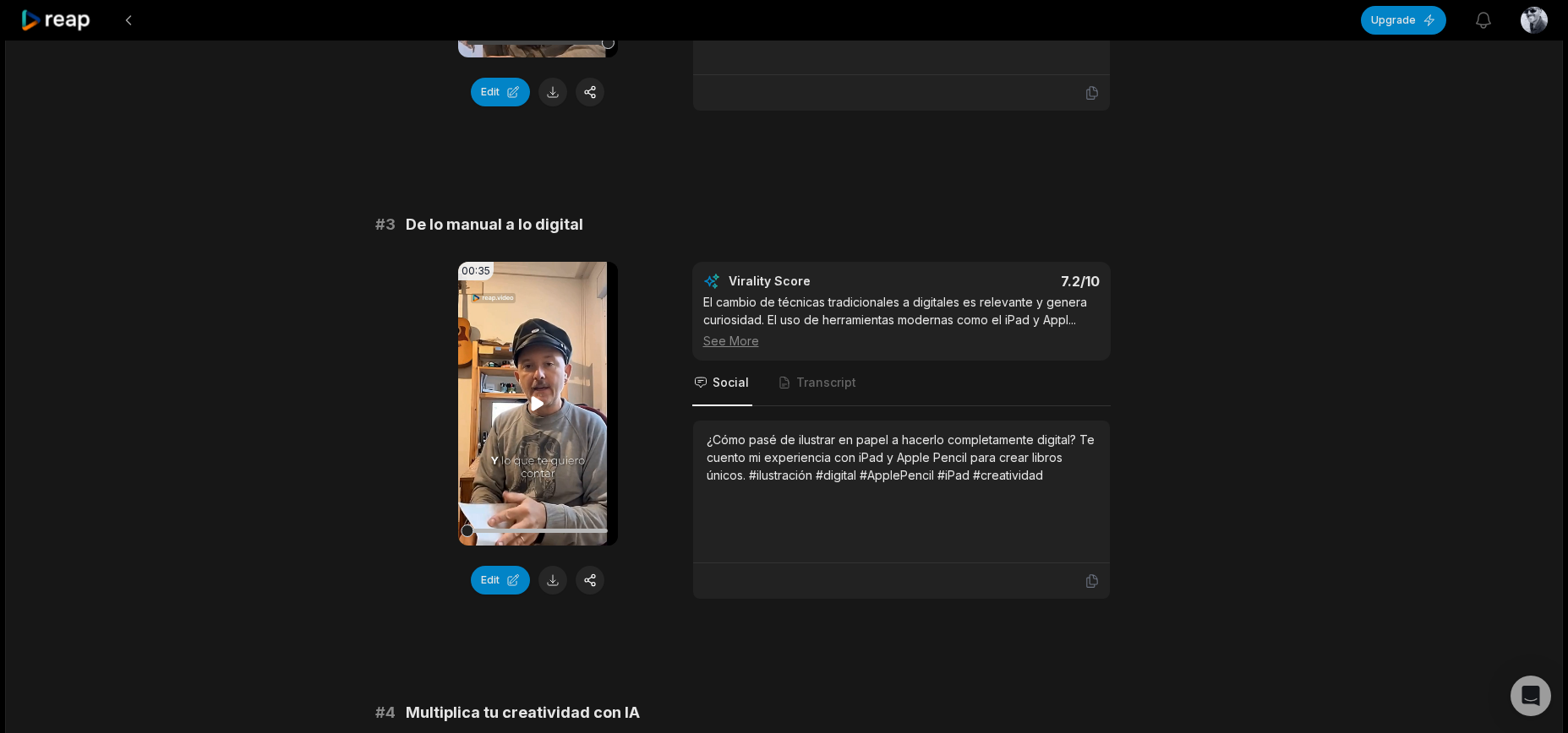
click at [540, 401] on icon at bounding box center [537, 404] width 20 height 20
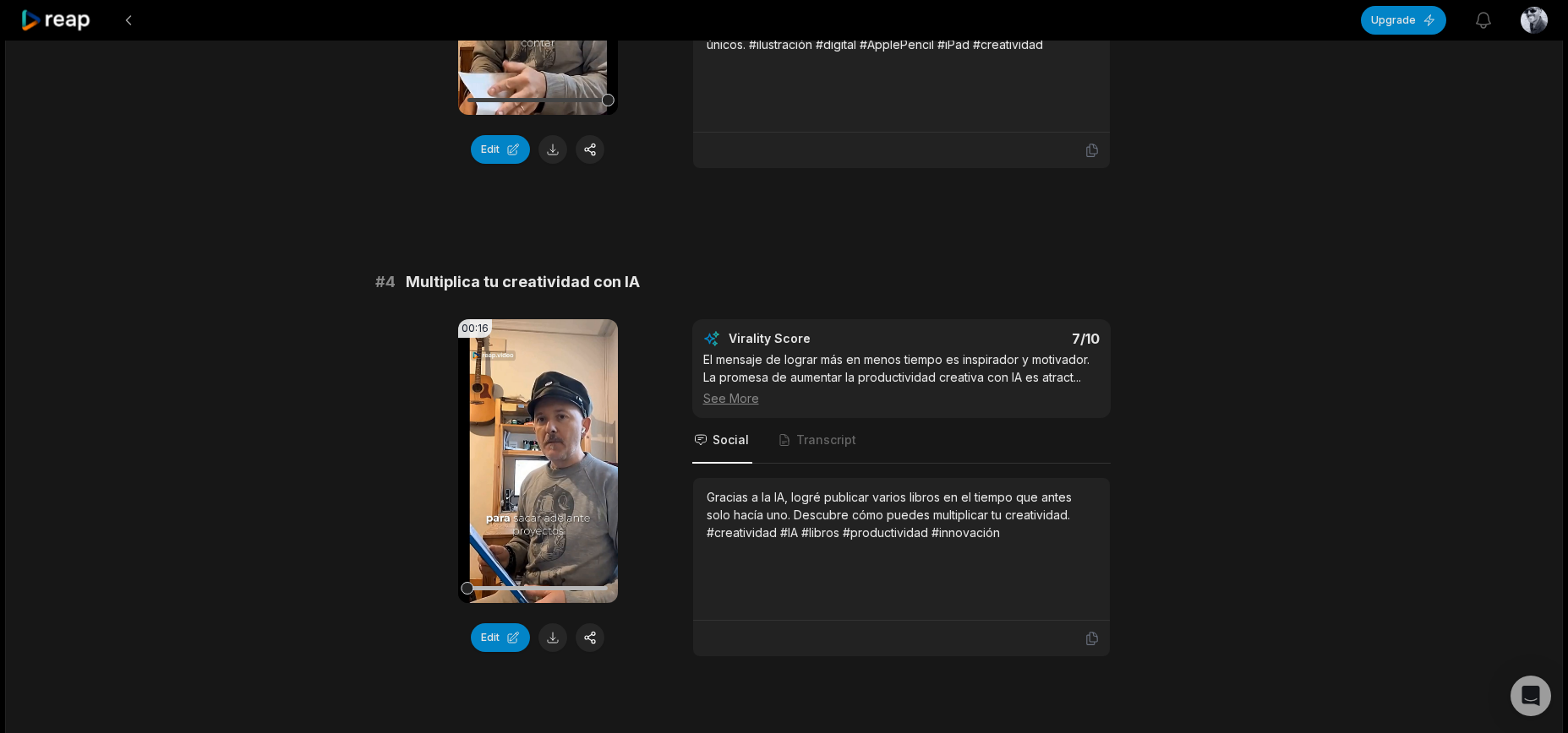
scroll to position [1452, 0]
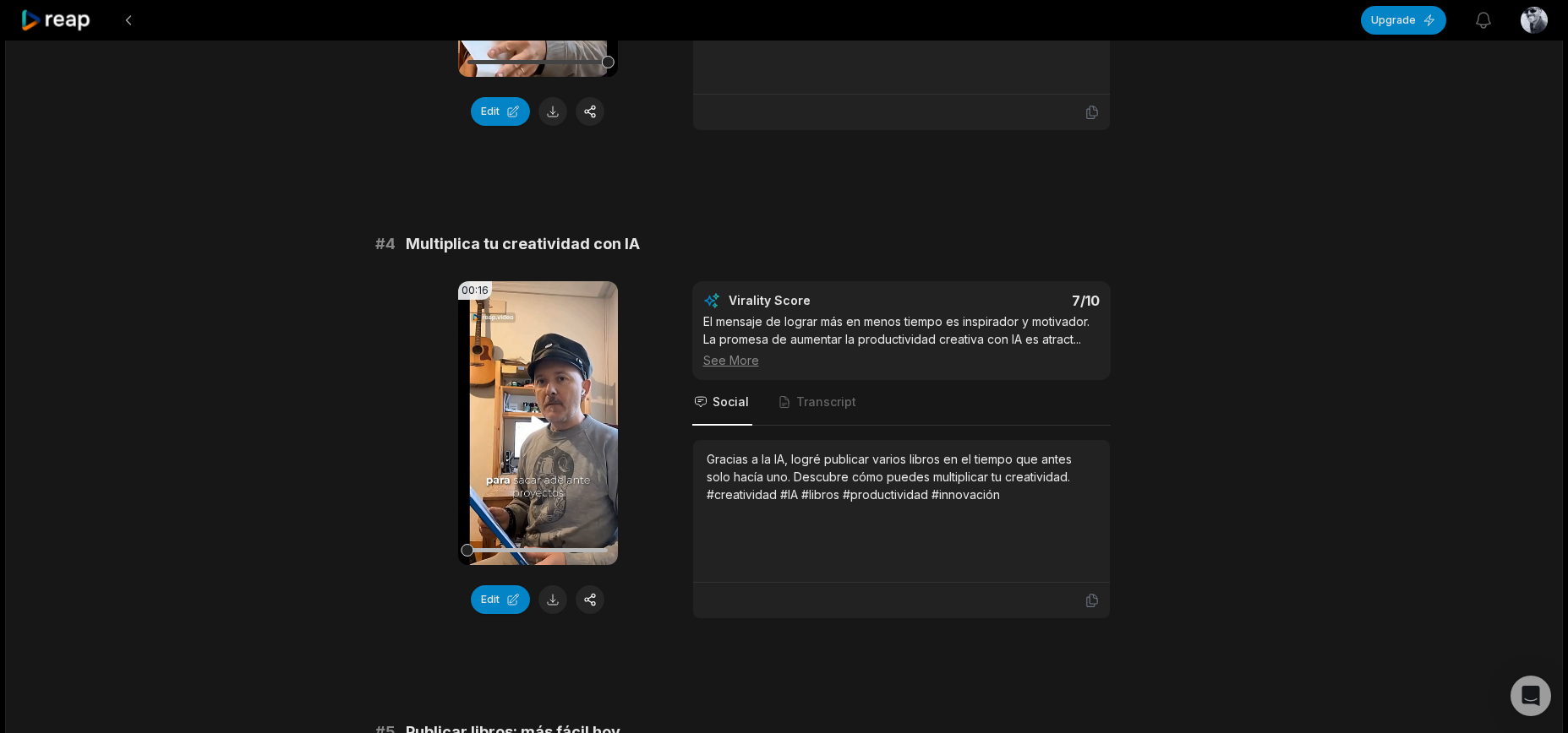
click at [543, 425] on icon at bounding box center [537, 423] width 12 height 14
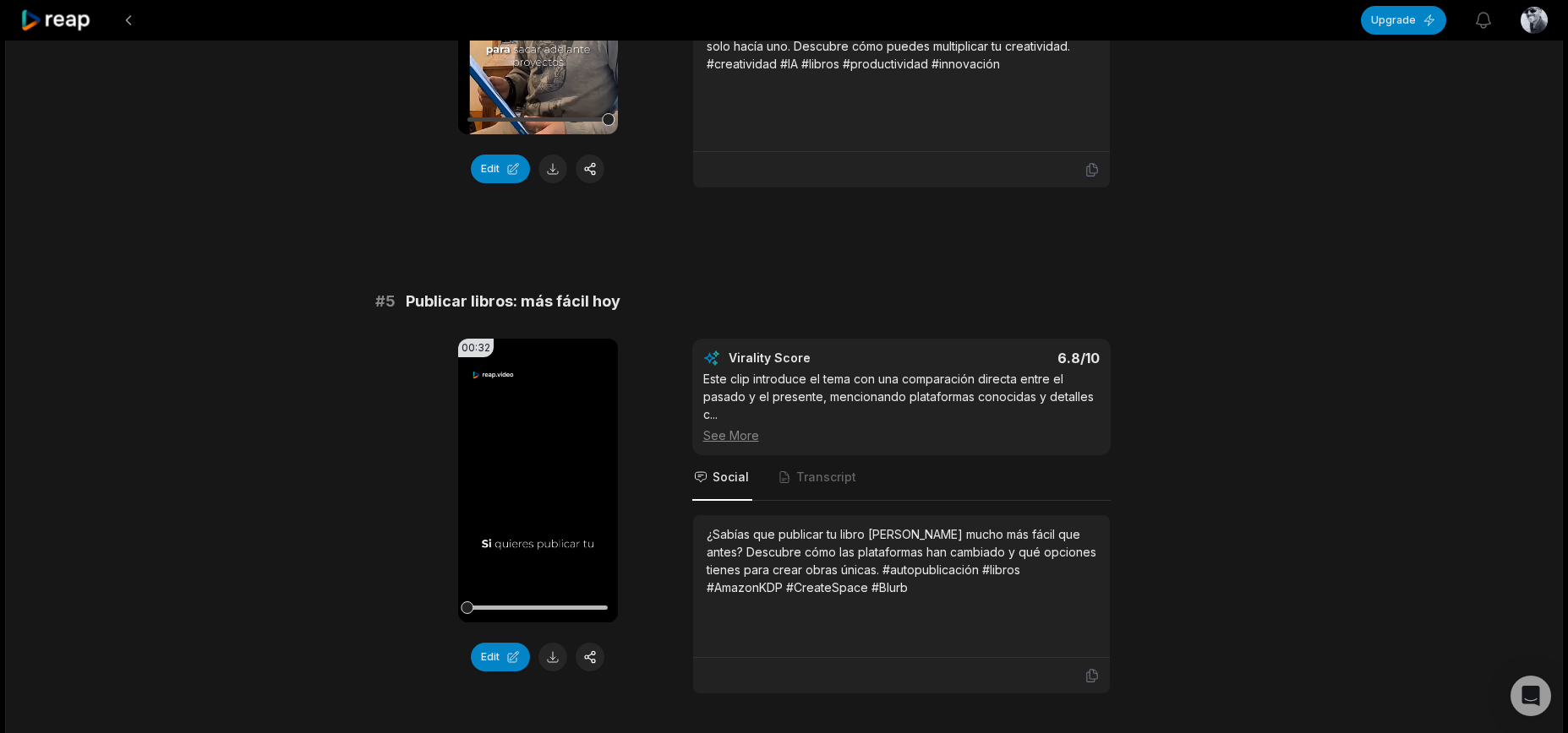
scroll to position [1899, 0]
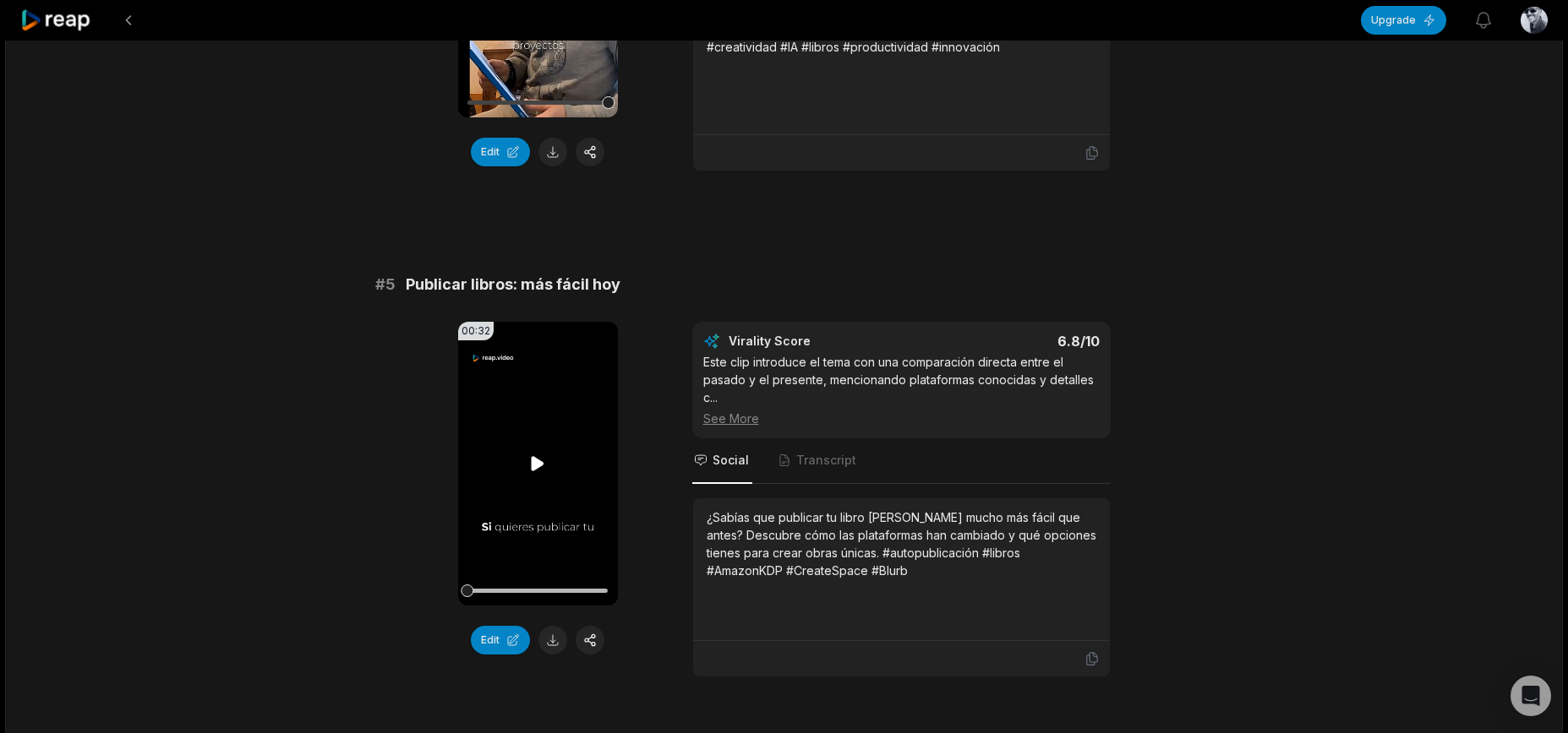
click at [541, 462] on icon at bounding box center [537, 463] width 12 height 14
click at [546, 635] on button at bounding box center [552, 641] width 29 height 29
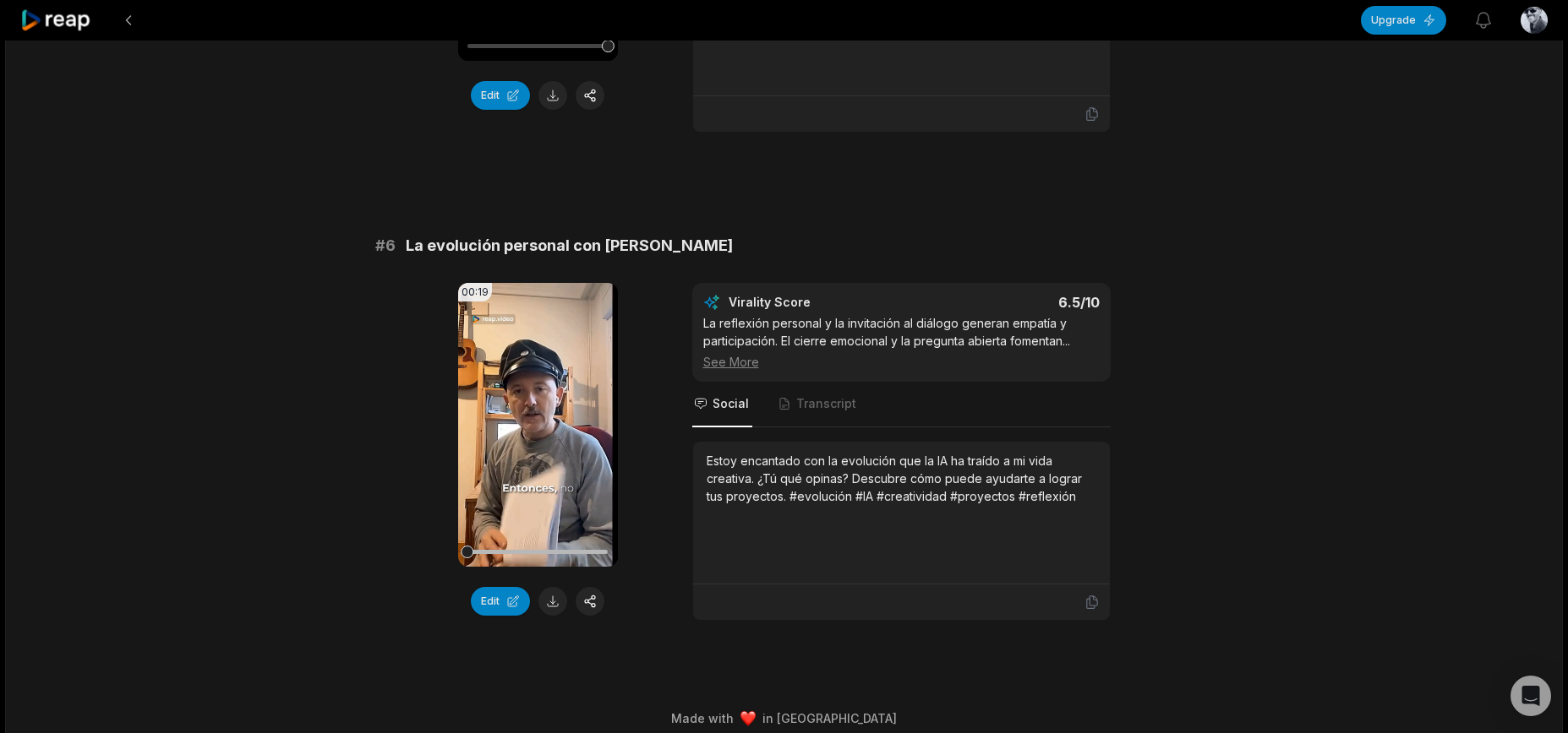
scroll to position [2460, 0]
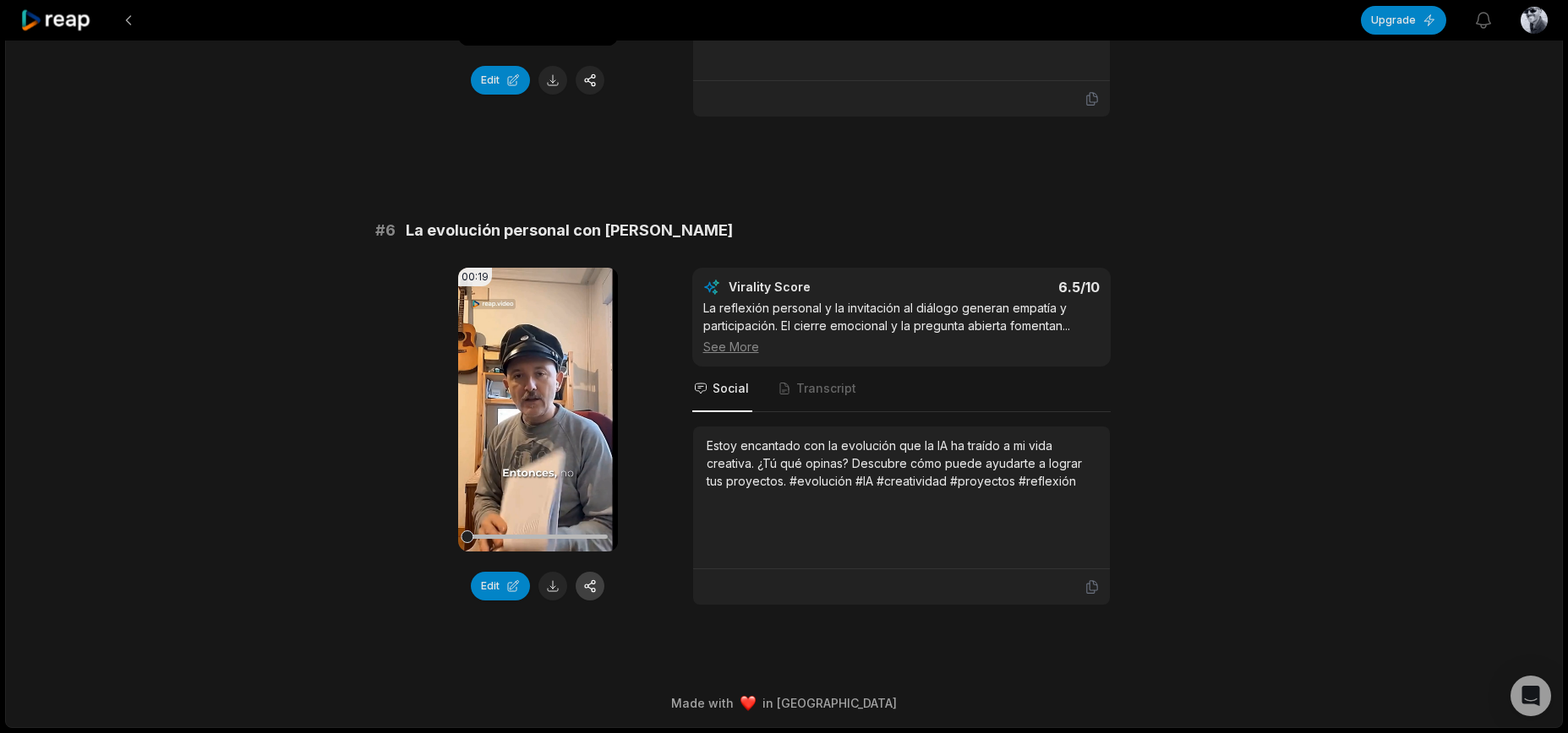
click at [586, 595] on button at bounding box center [589, 586] width 29 height 29
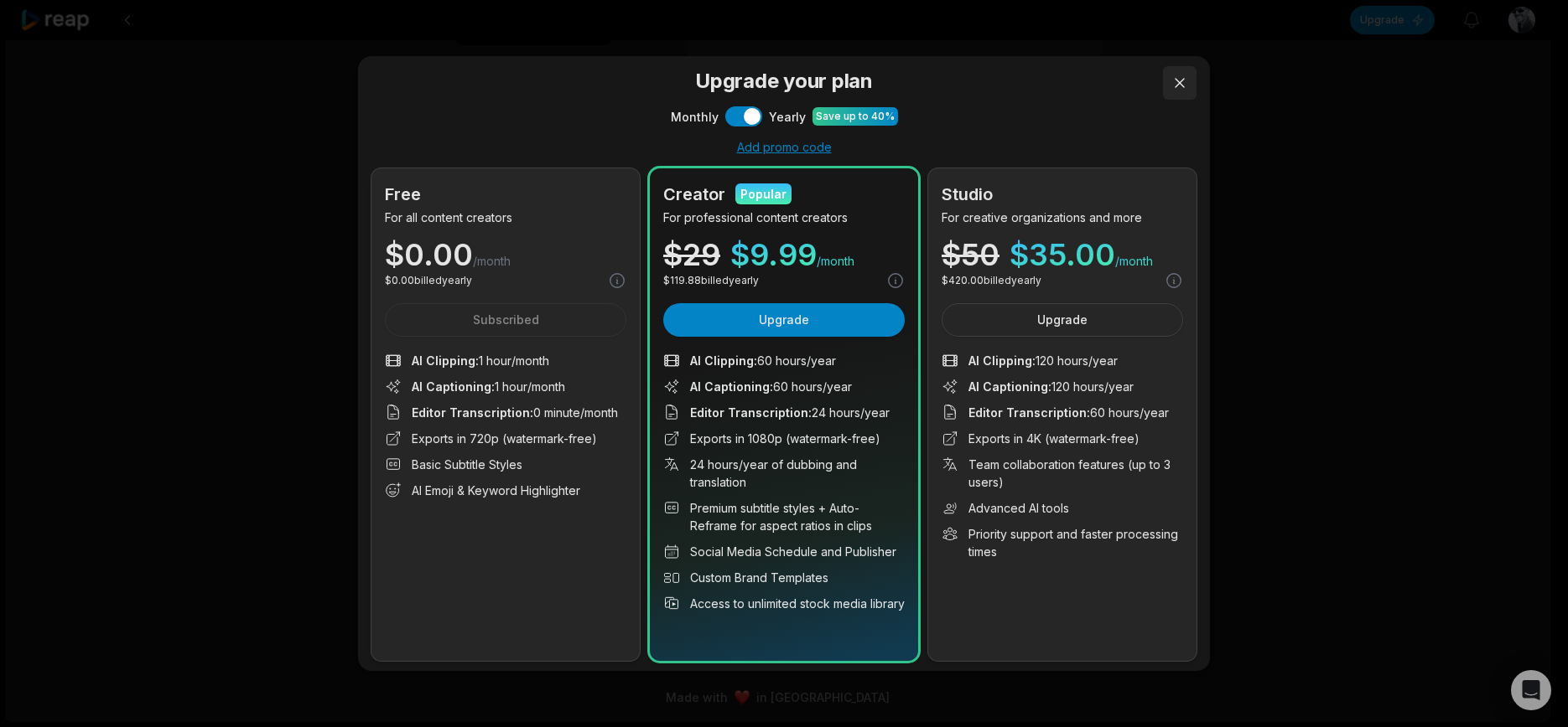
click at [1181, 91] on button at bounding box center [1180, 83] width 34 height 34
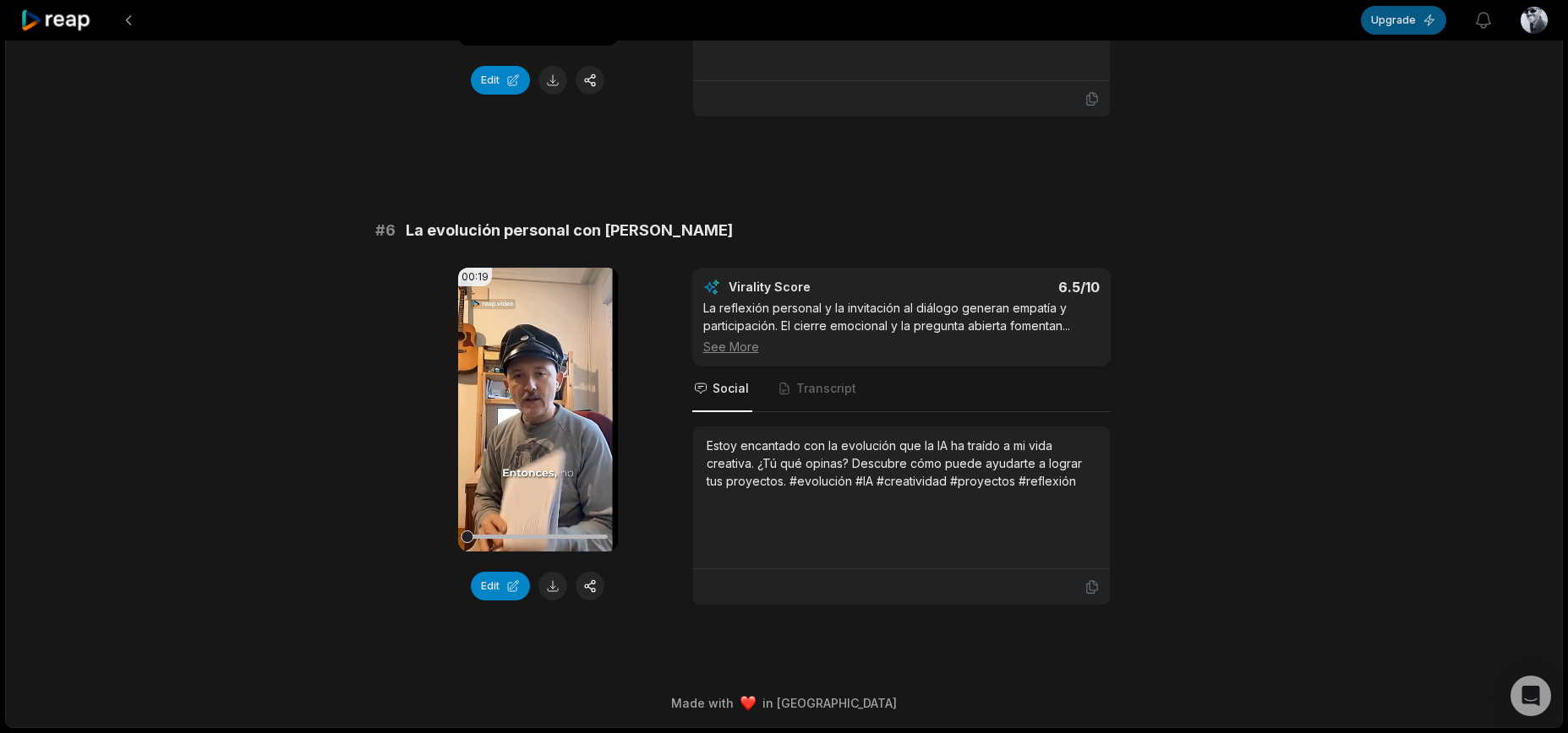
click at [1428, 17] on button "Upgrade" at bounding box center [1403, 20] width 86 height 29
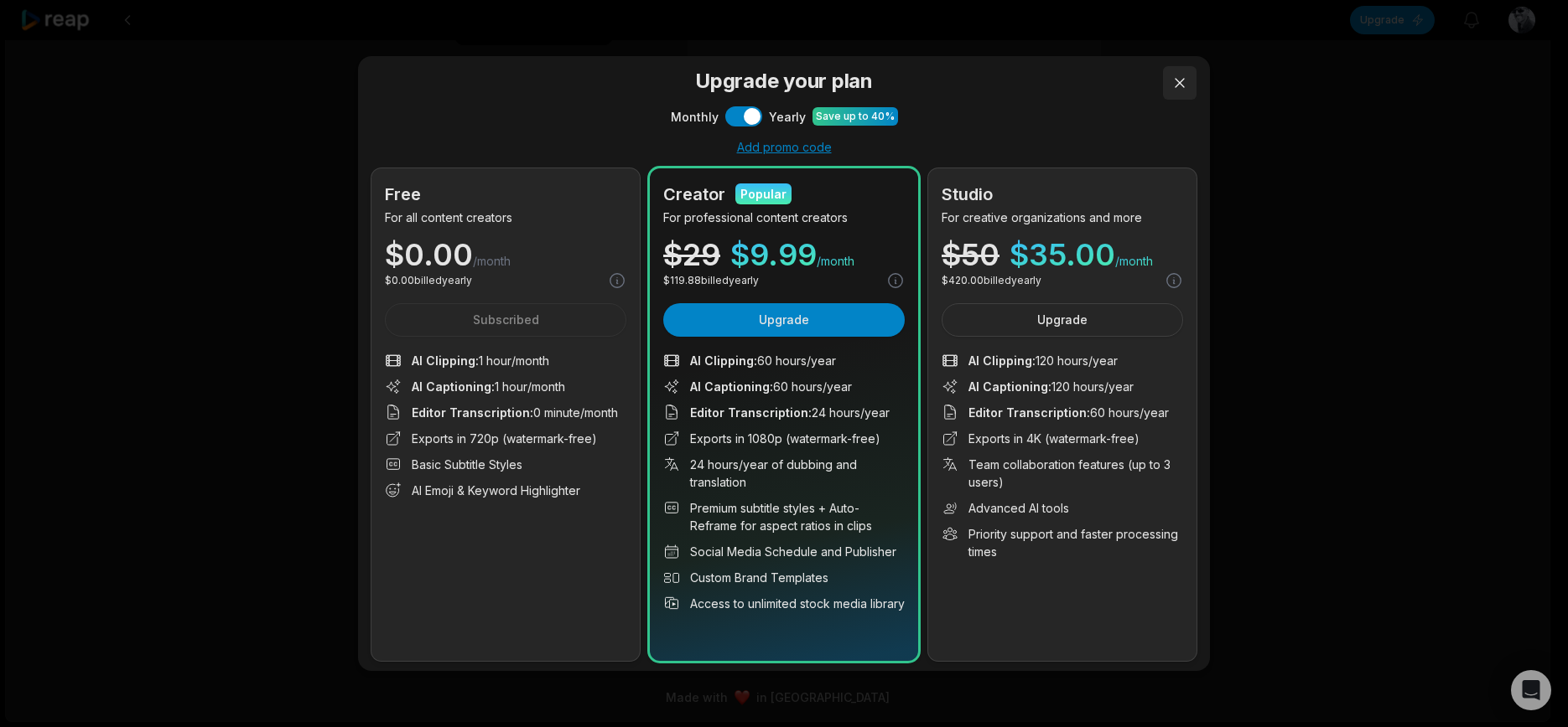
click at [1185, 81] on button at bounding box center [1180, 83] width 34 height 34
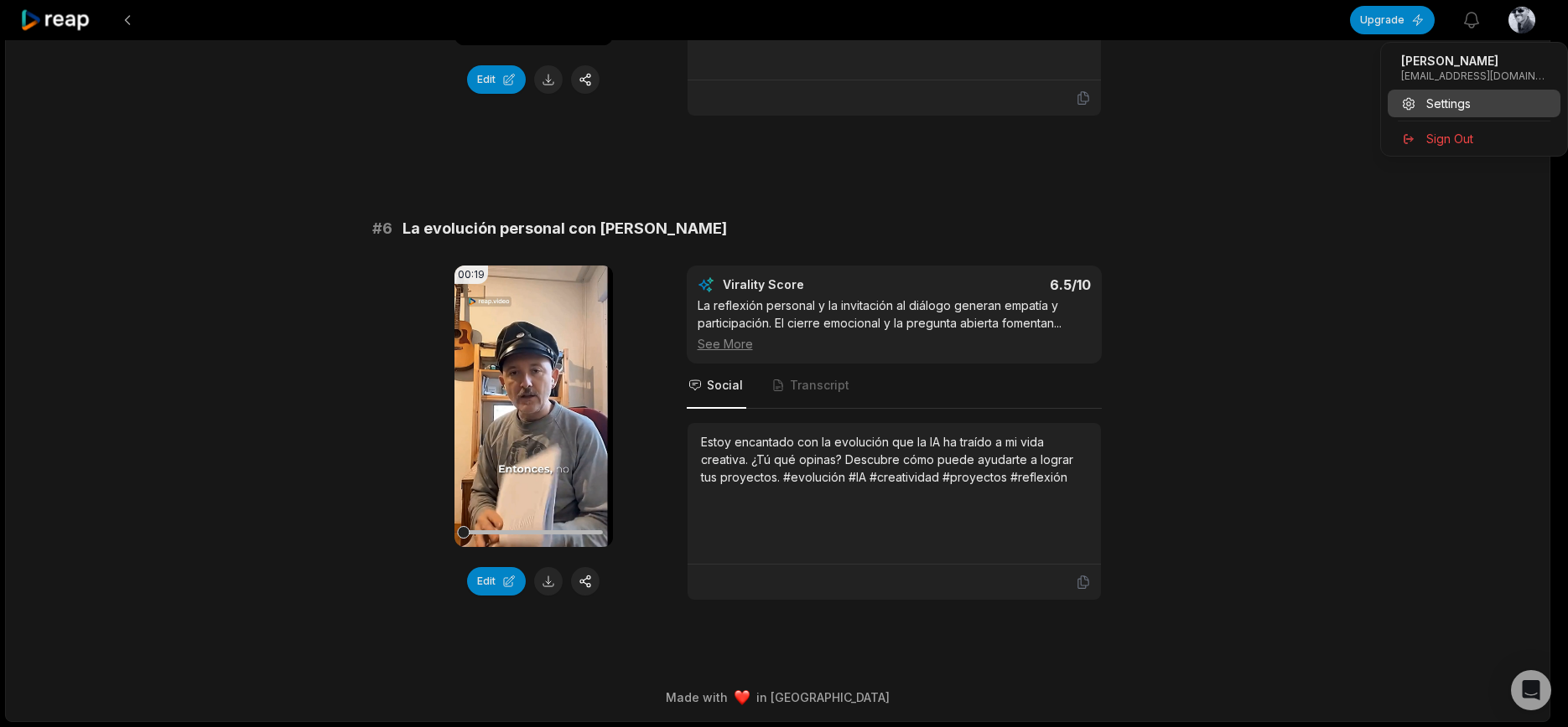
click at [1460, 101] on span "Settings" at bounding box center [1448, 103] width 44 height 18
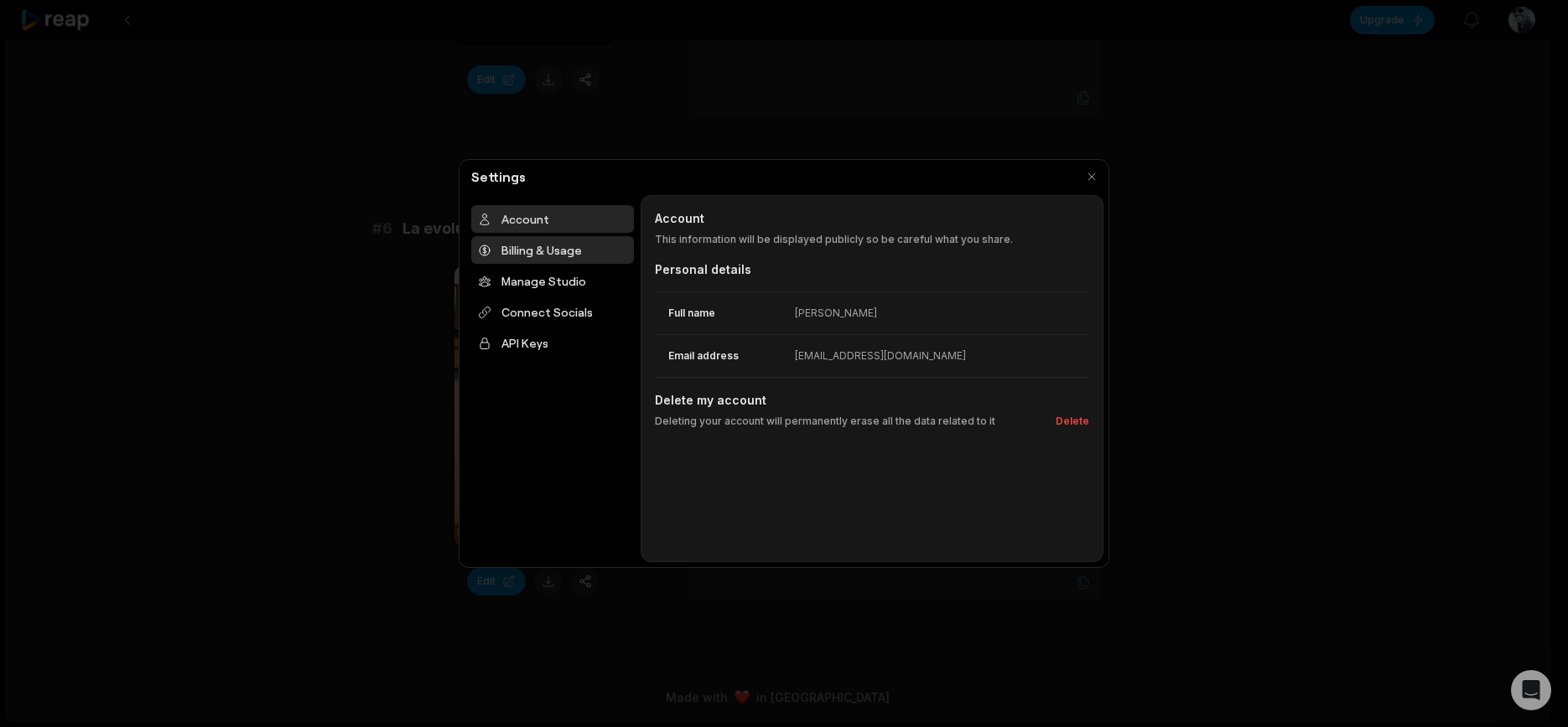
click at [578, 258] on div "Billing & Usage" at bounding box center [553, 249] width 162 height 27
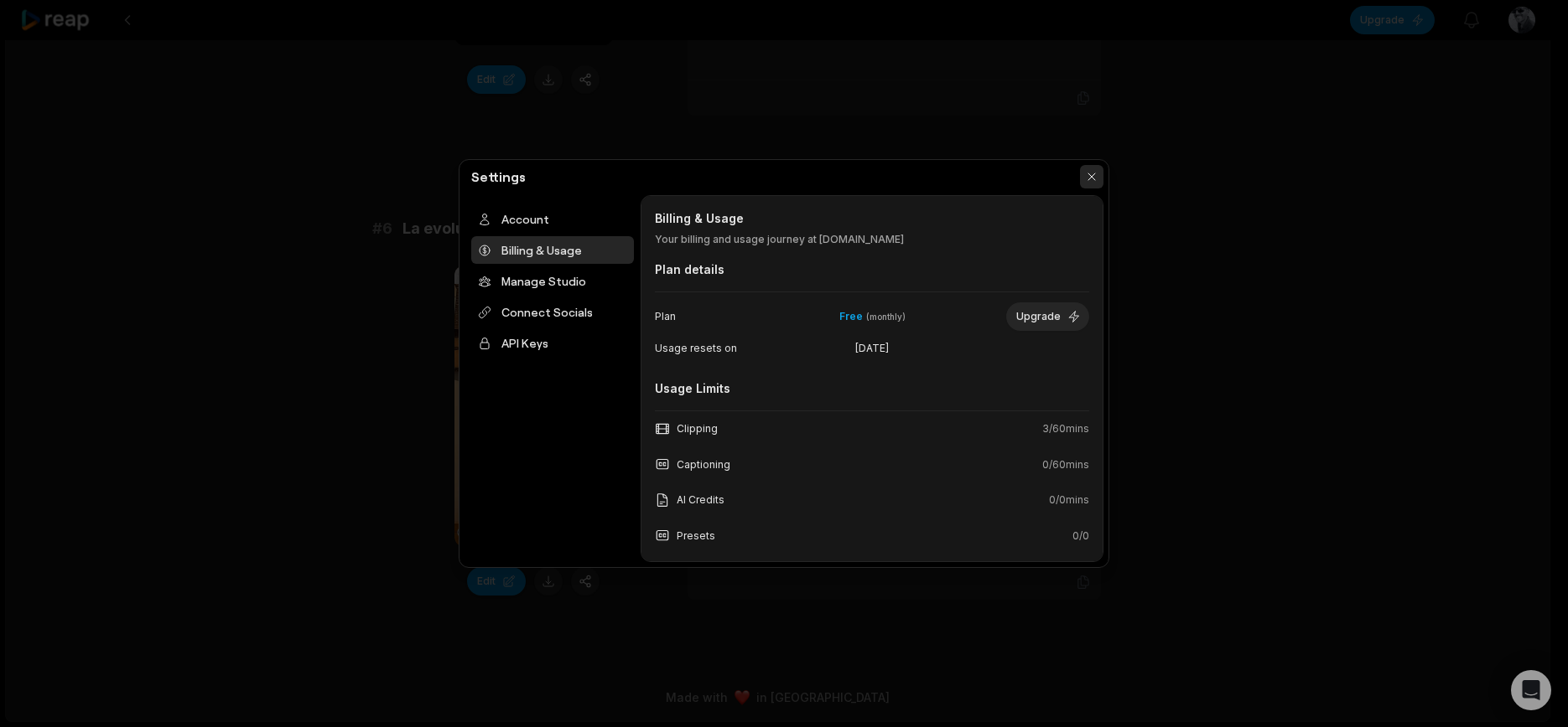
click at [1098, 168] on button "button" at bounding box center [1091, 177] width 24 height 24
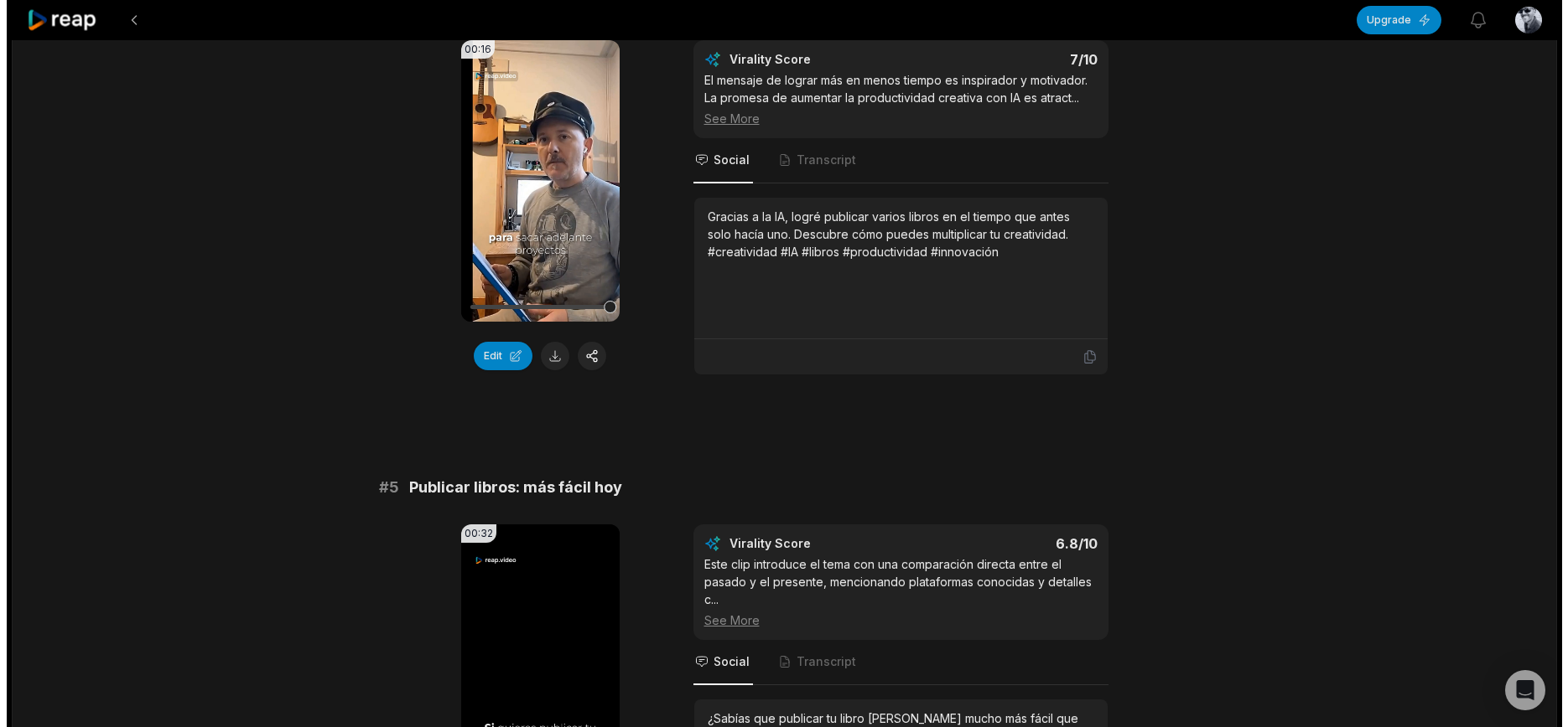
scroll to position [1519, 0]
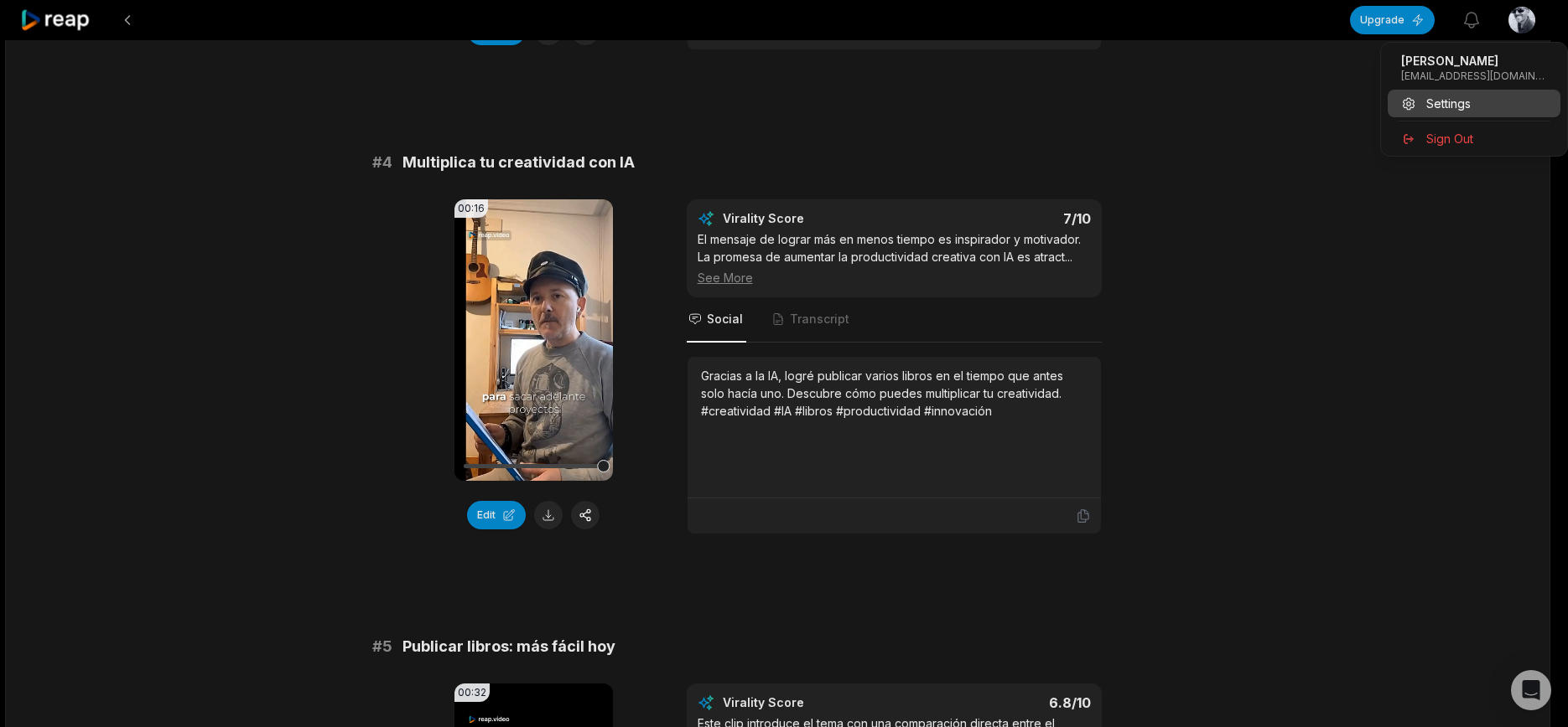
click at [1459, 99] on span "Settings" at bounding box center [1448, 103] width 44 height 18
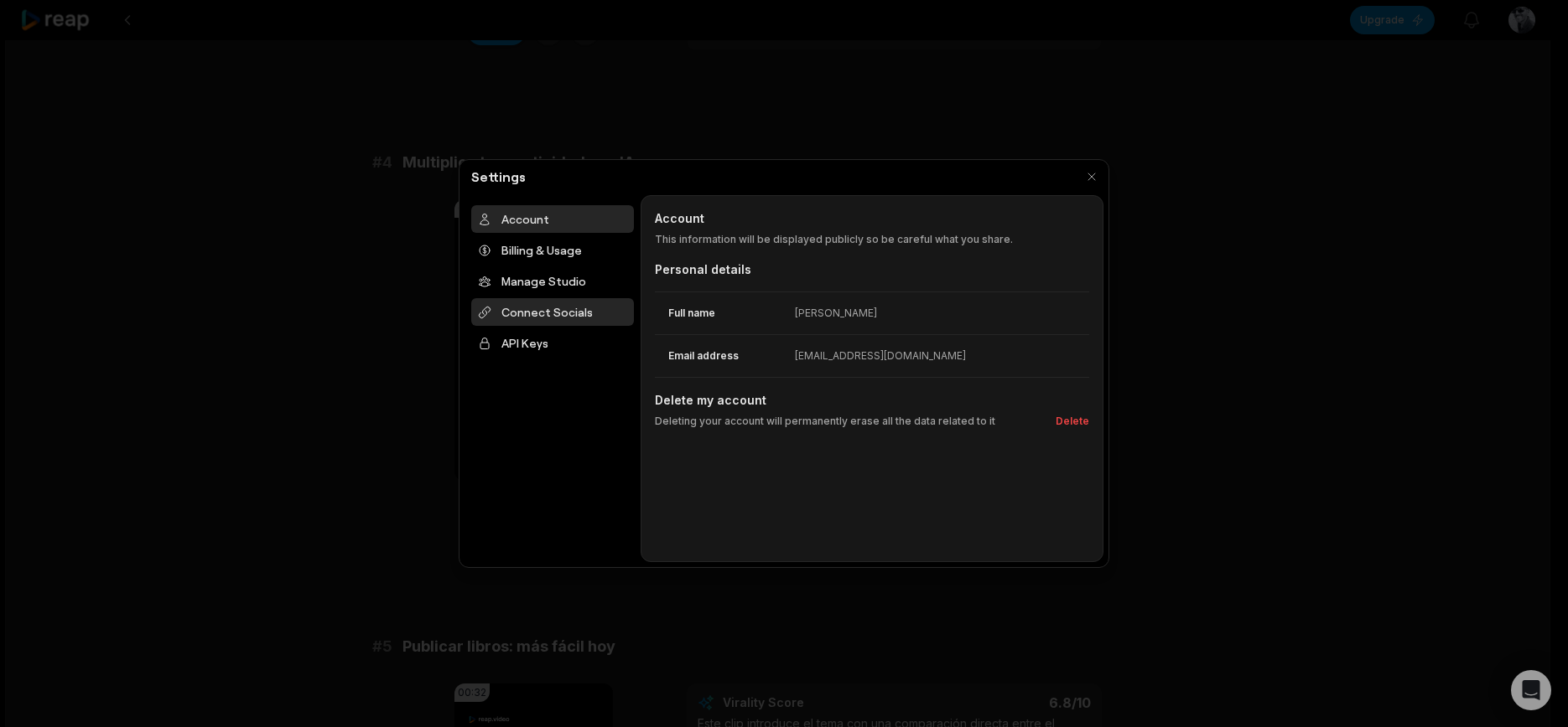
click at [571, 306] on div "Connect Socials" at bounding box center [553, 312] width 162 height 27
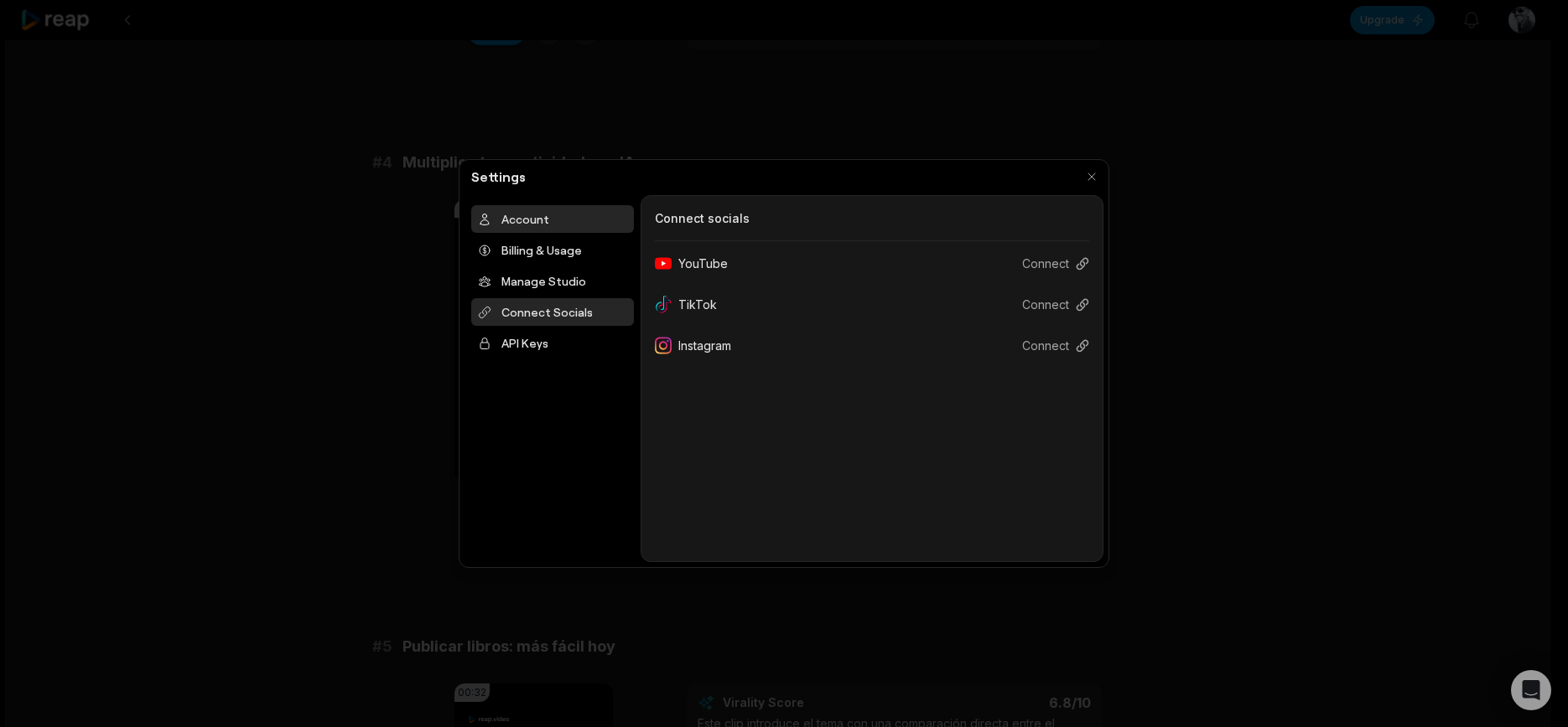
click at [526, 229] on div "Account" at bounding box center [553, 218] width 162 height 27
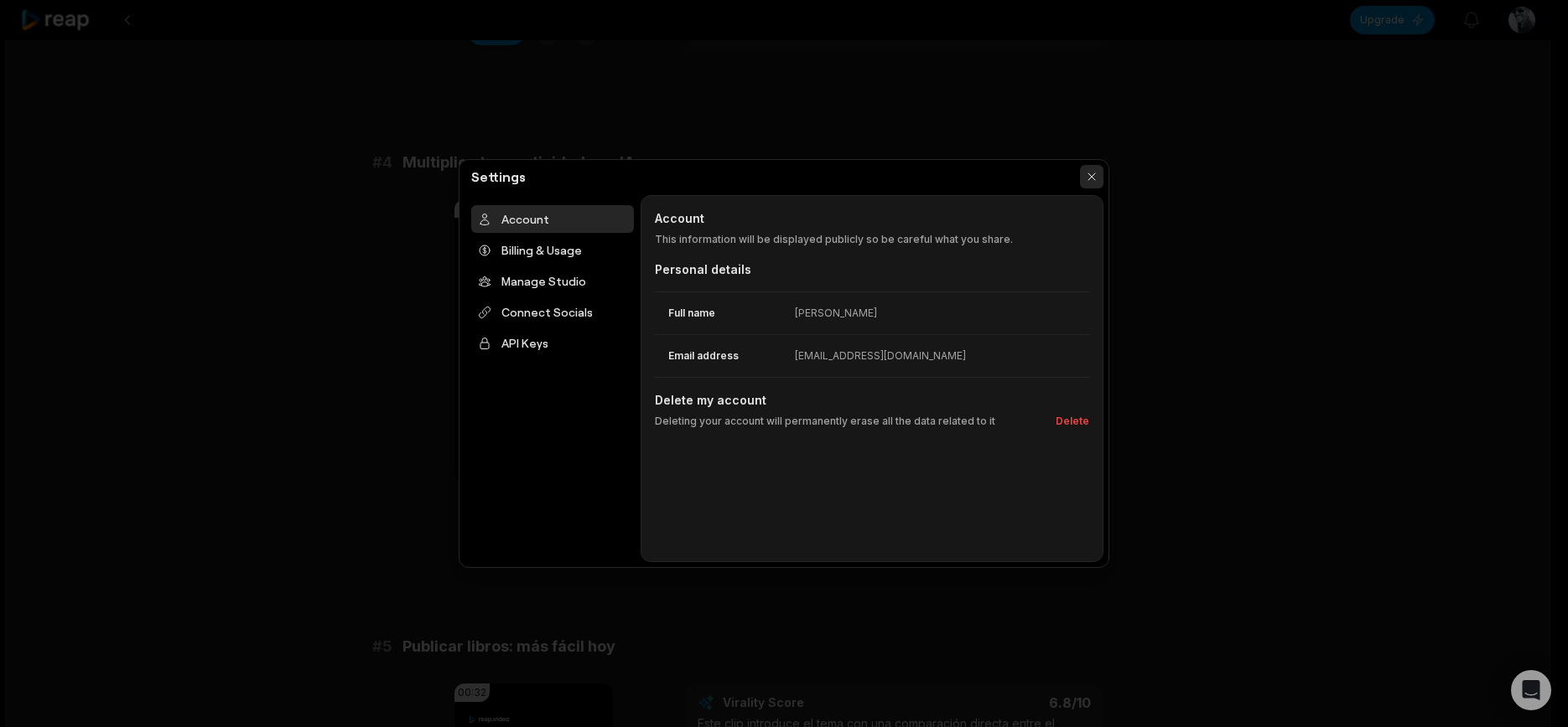
click at [1102, 177] on button "button" at bounding box center [1091, 177] width 24 height 24
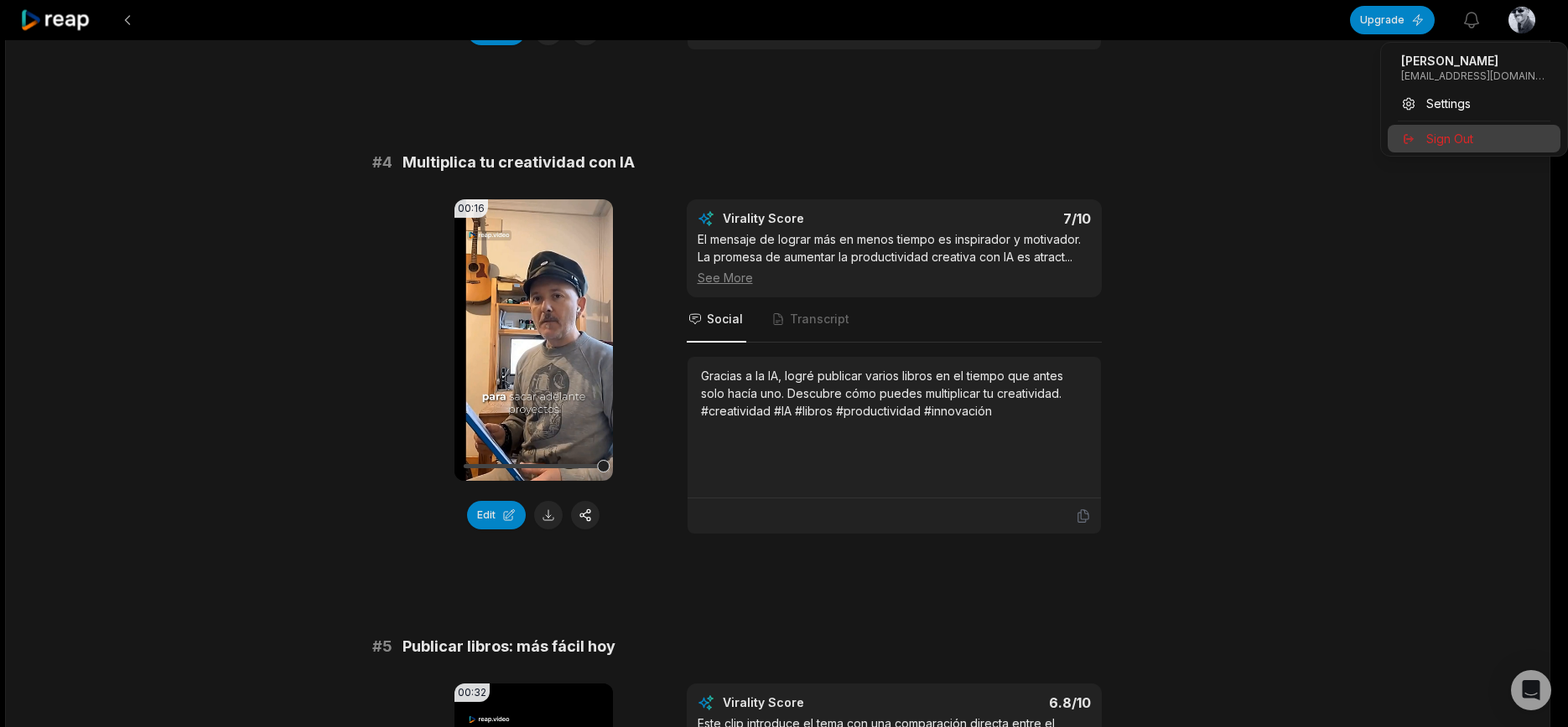
click at [1443, 131] on span "Sign Out" at bounding box center [1450, 139] width 47 height 18
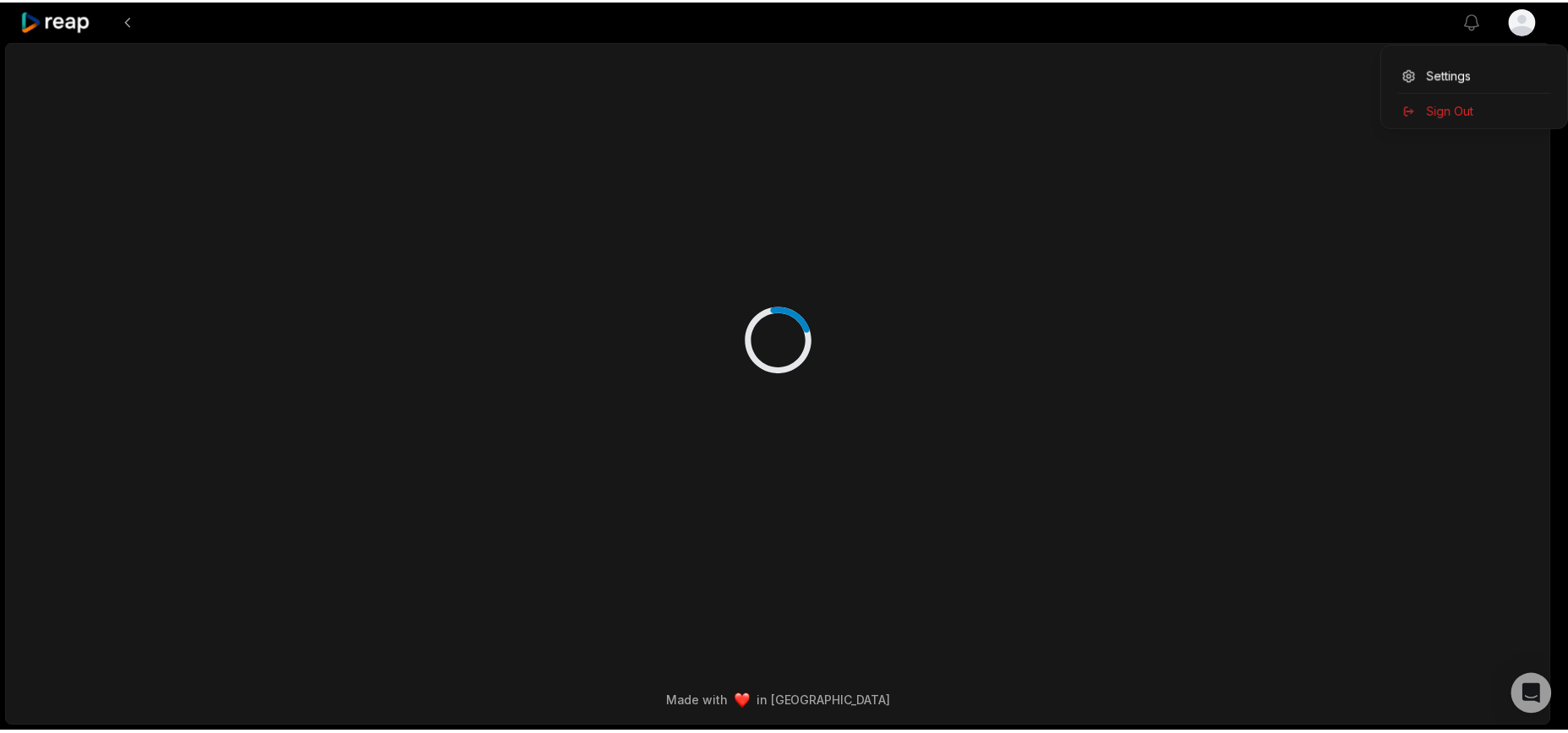
scroll to position [0, 0]
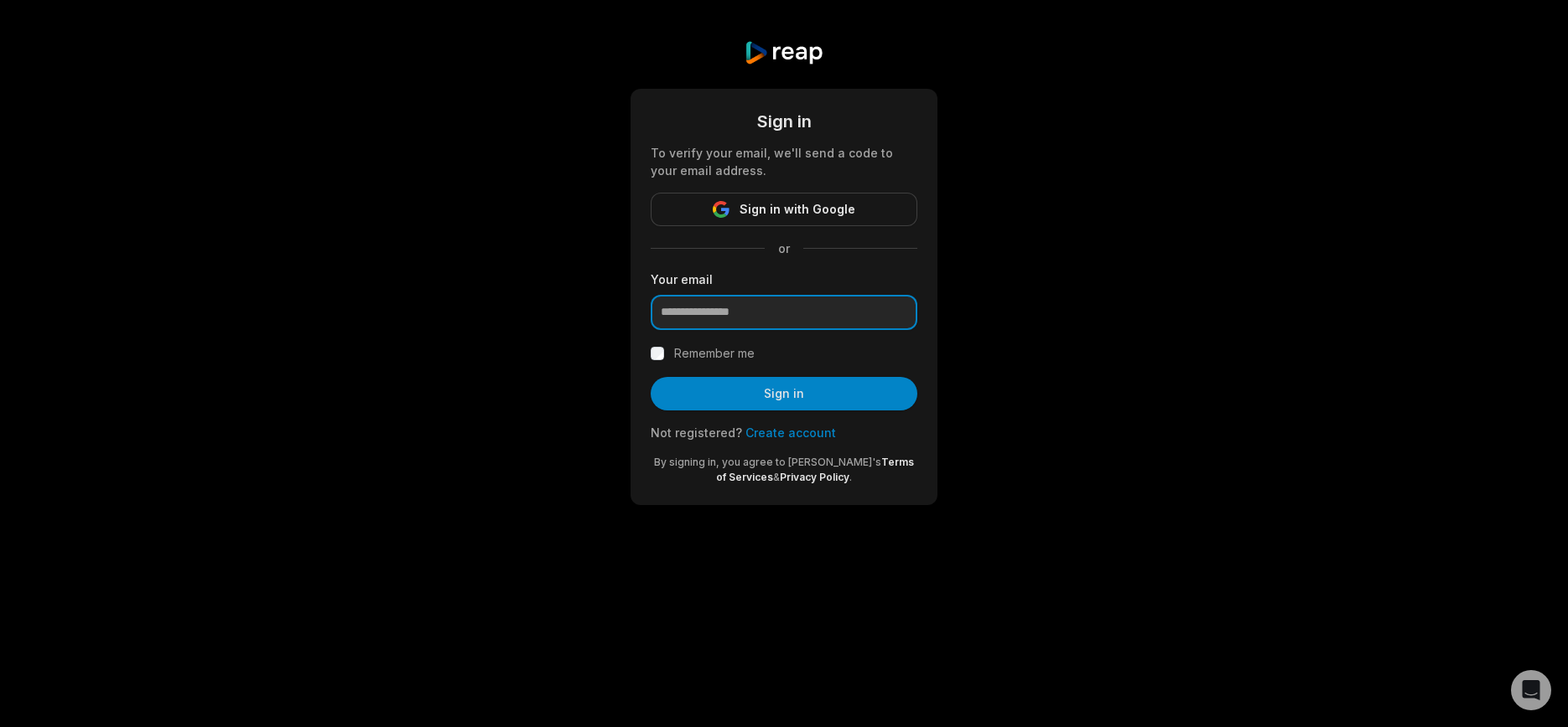
click at [829, 314] on input "email" at bounding box center [784, 312] width 266 height 35
type input "**********"
click at [722, 389] on button "Sign in" at bounding box center [784, 394] width 266 height 34
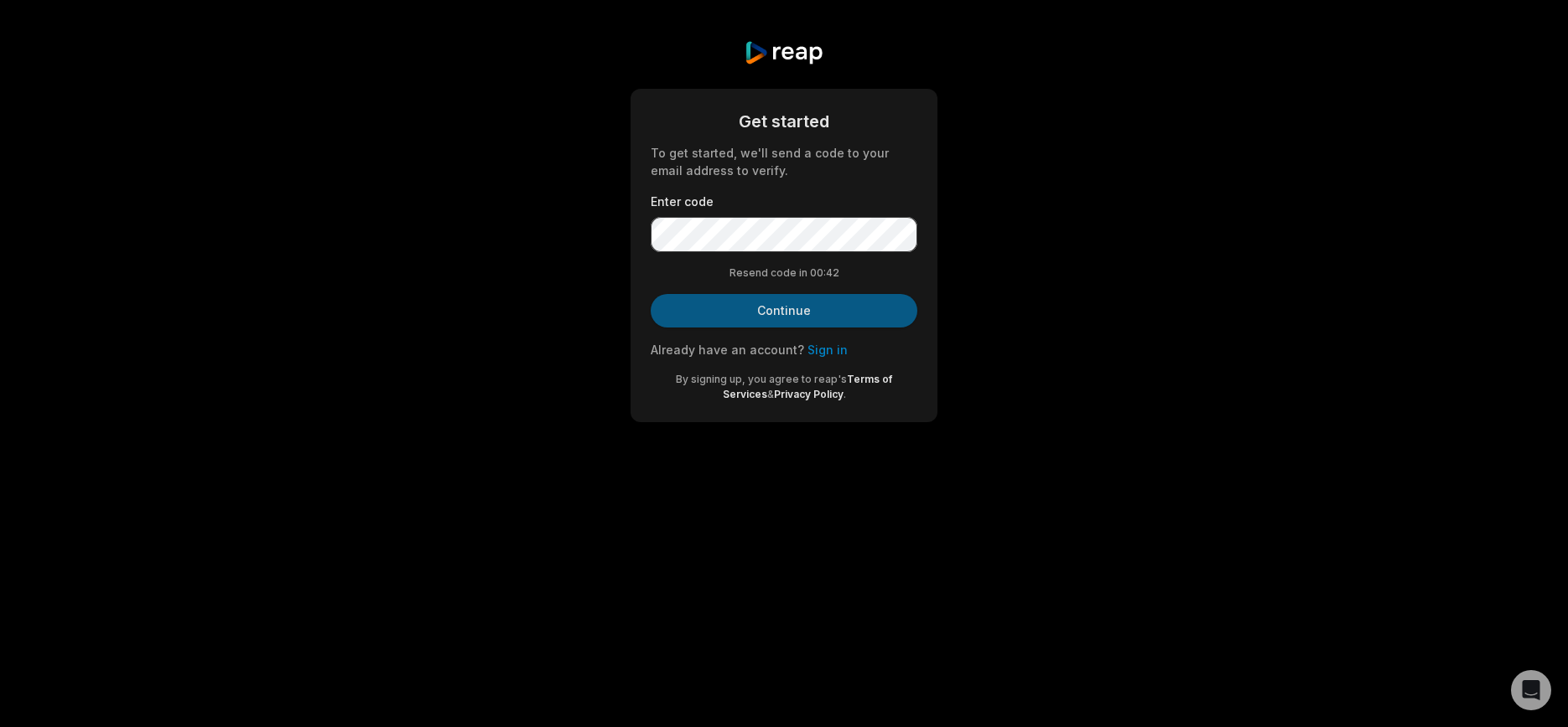
click at [854, 305] on button "Continue" at bounding box center [784, 312] width 266 height 34
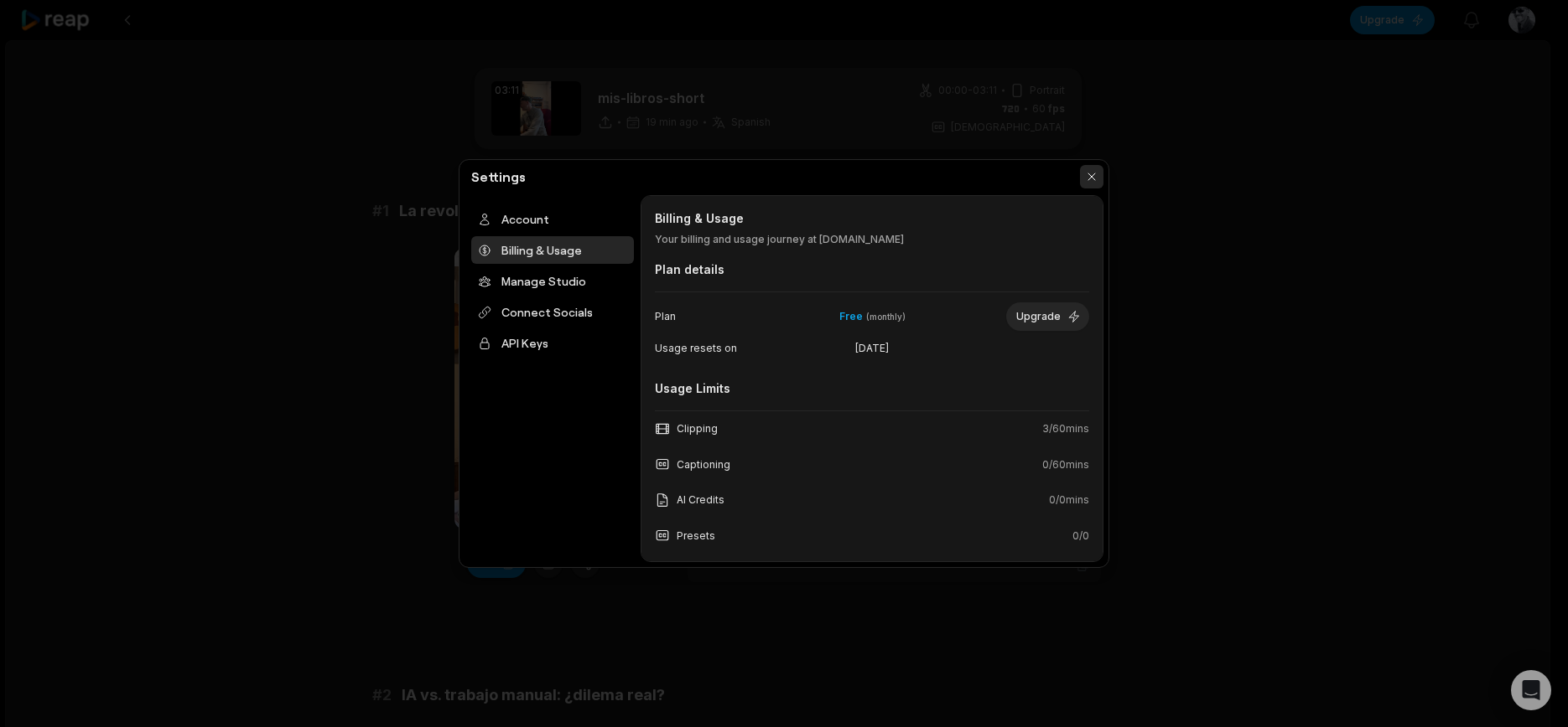
click at [1087, 176] on button "button" at bounding box center [1091, 177] width 24 height 24
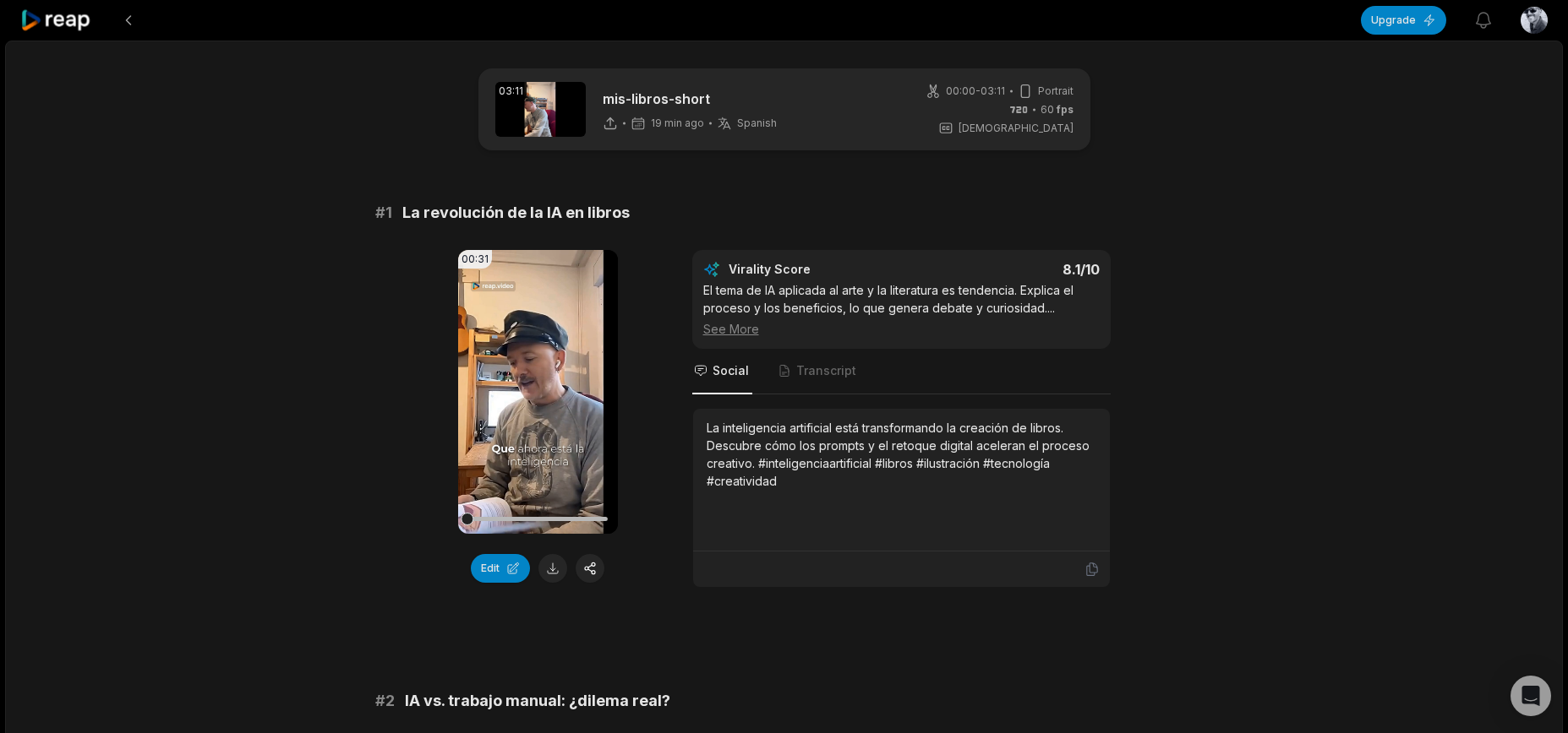
click at [1521, 19] on html "Upgrade View notifications Open user menu 03:11 mis-libros-short 19 min ago Spa…" at bounding box center [784, 366] width 1568 height 733
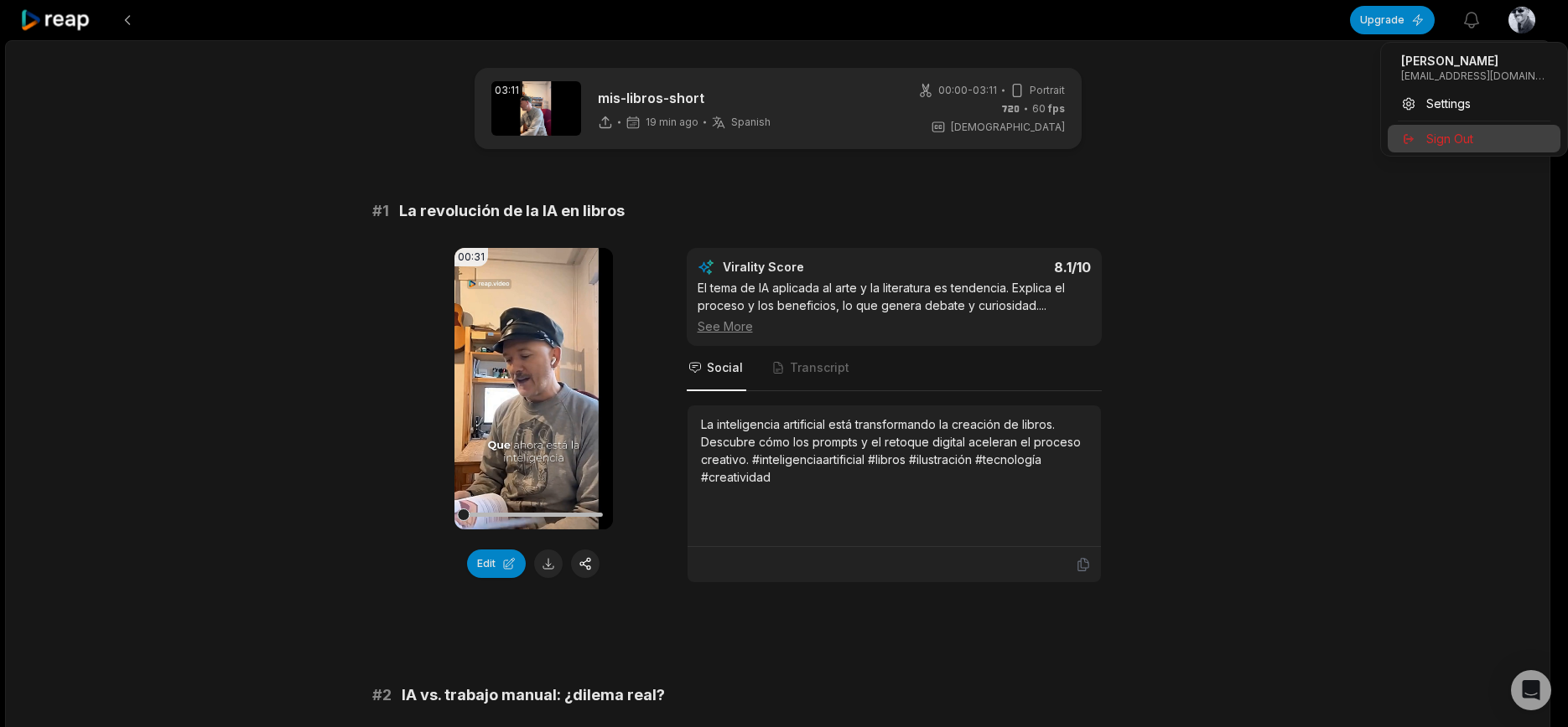
click at [1443, 131] on span "Sign Out" at bounding box center [1450, 139] width 47 height 18
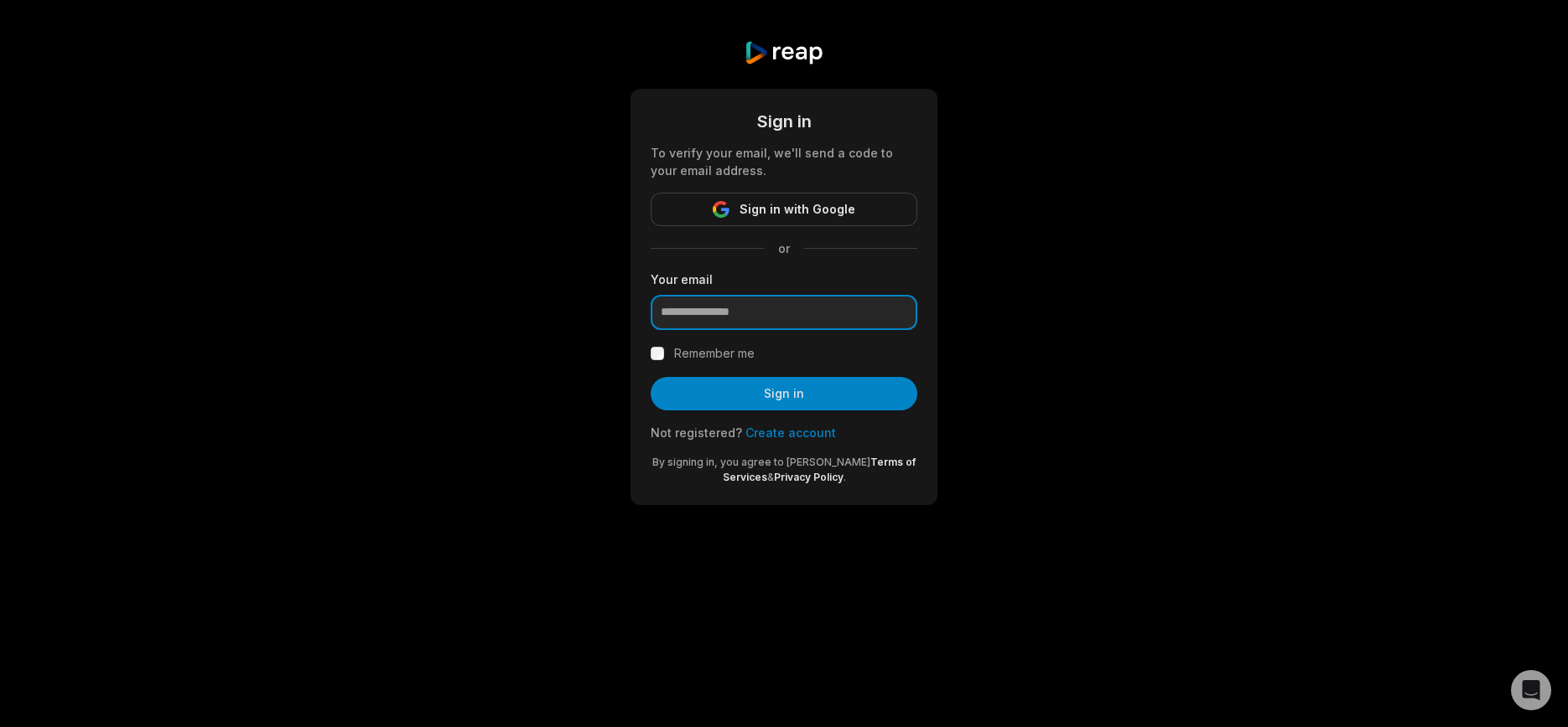
click at [839, 306] on input "email" at bounding box center [784, 312] width 266 height 35
type input "**********"
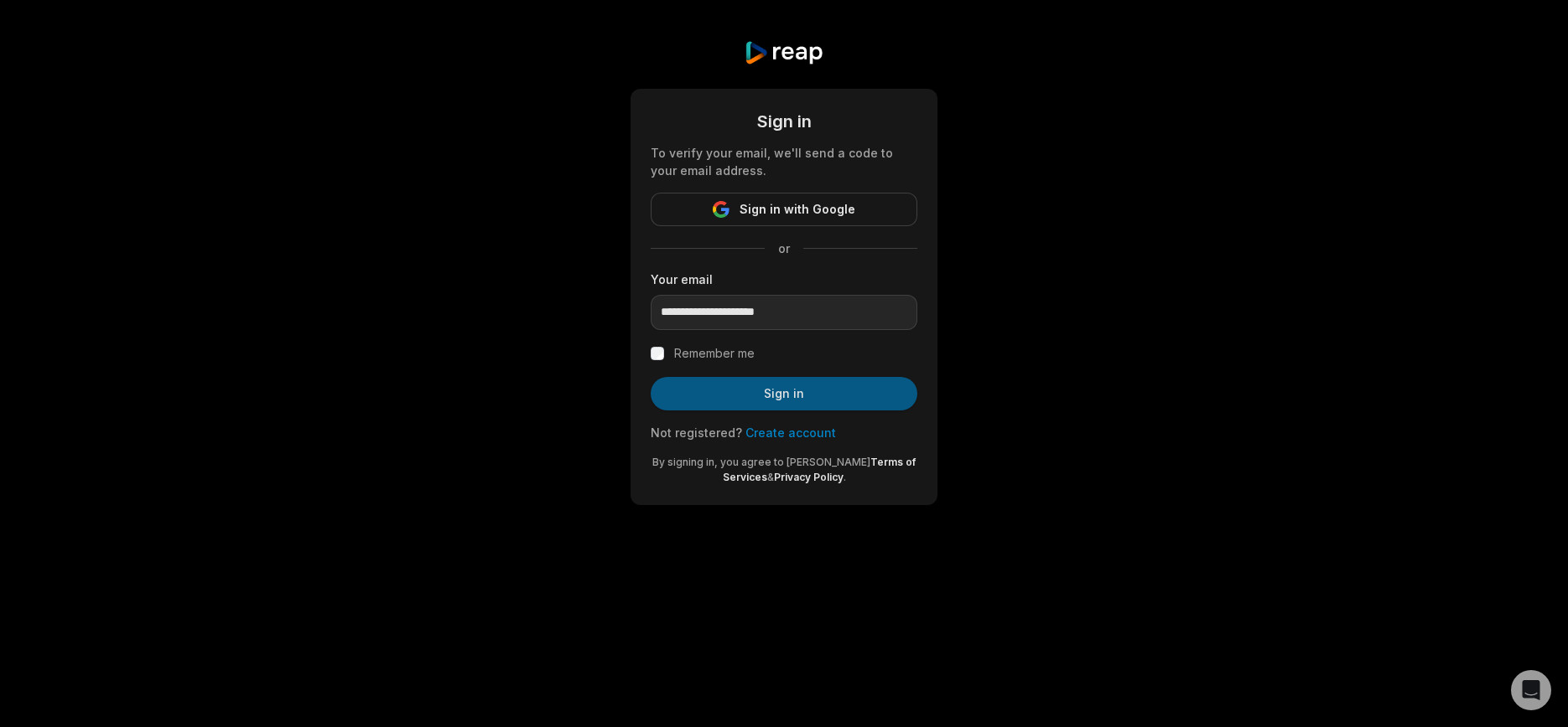
click at [816, 387] on button "Sign in" at bounding box center [784, 394] width 266 height 34
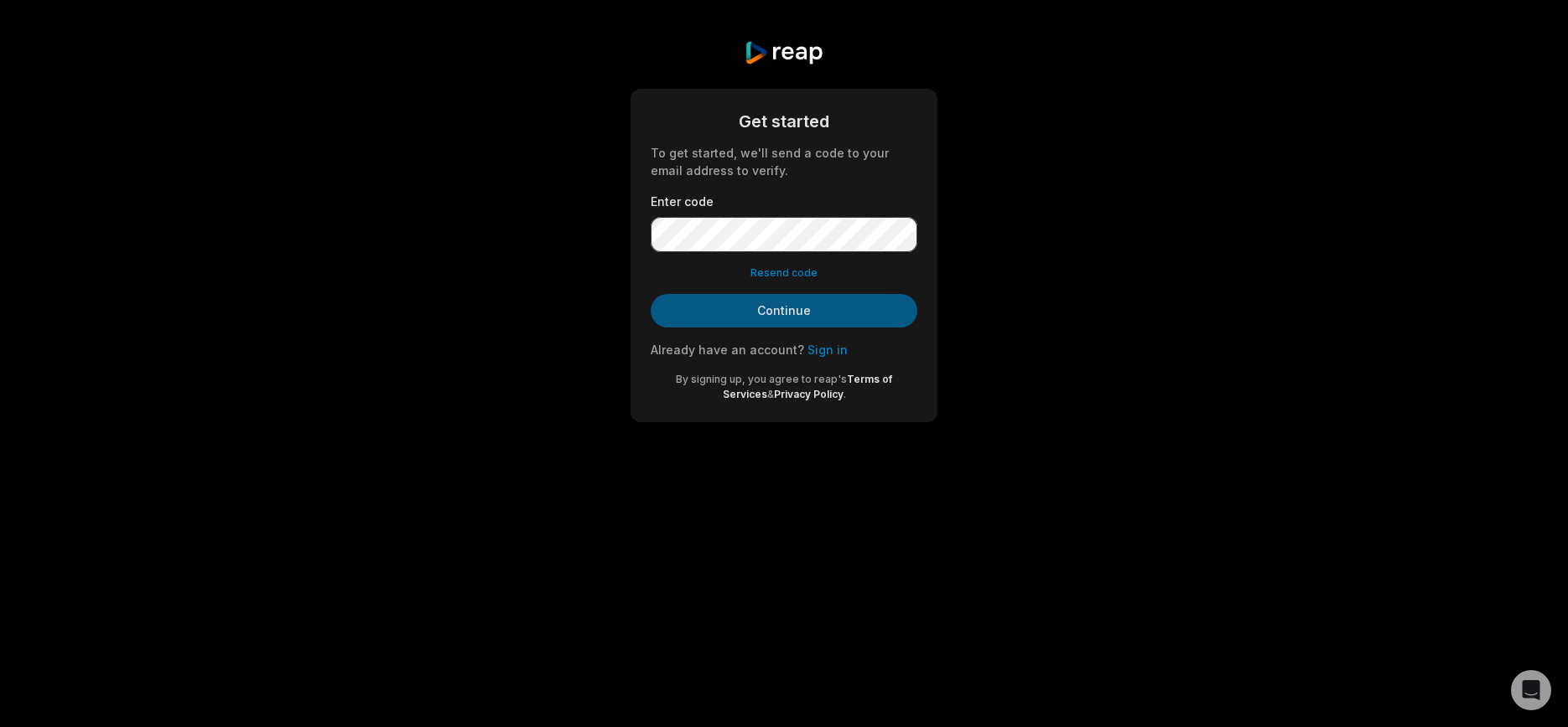
click at [851, 305] on button "Continue" at bounding box center [784, 312] width 266 height 34
